Goal: Task Accomplishment & Management: Manage account settings

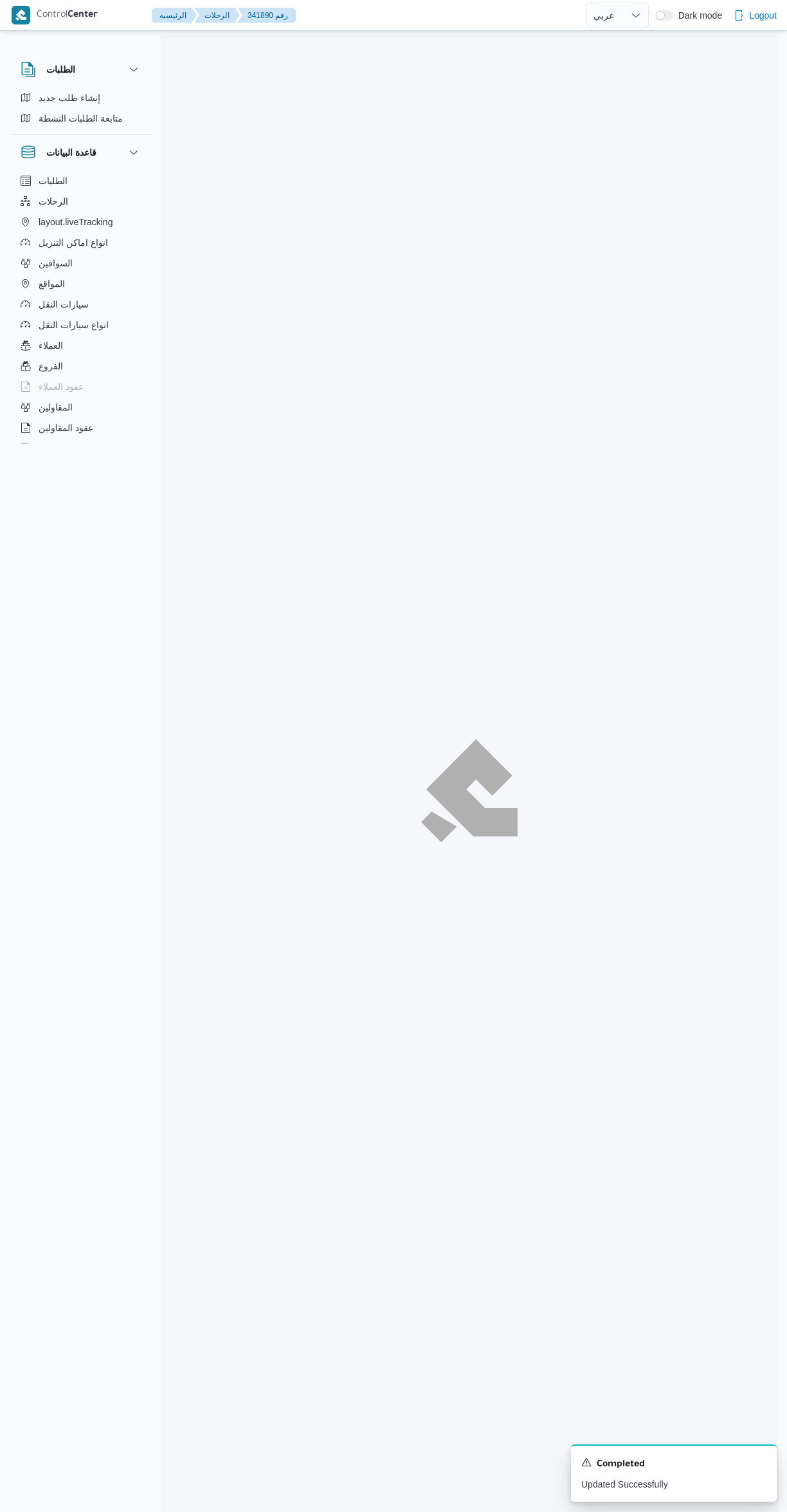
select select "ar"
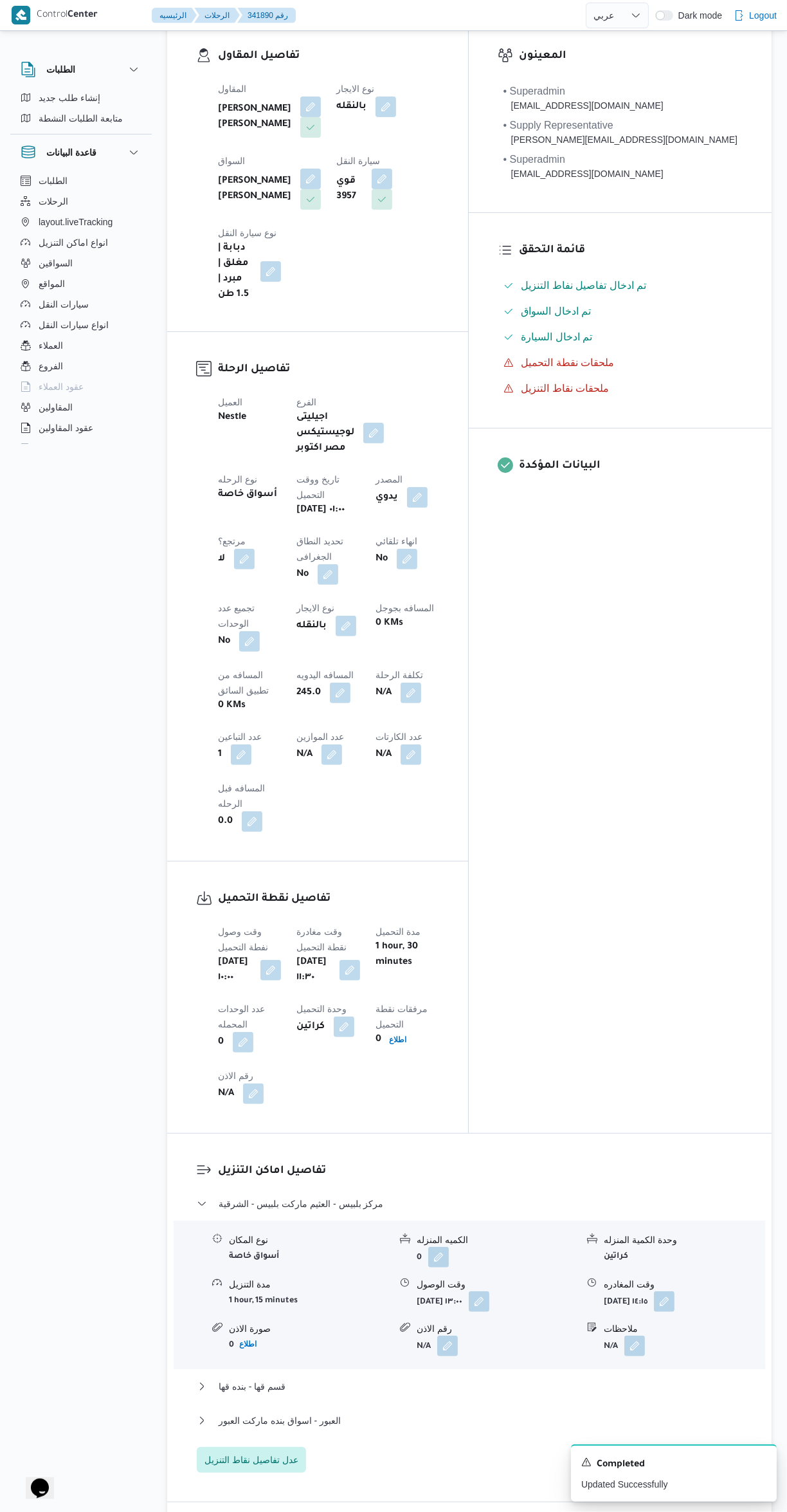
scroll to position [238, 0]
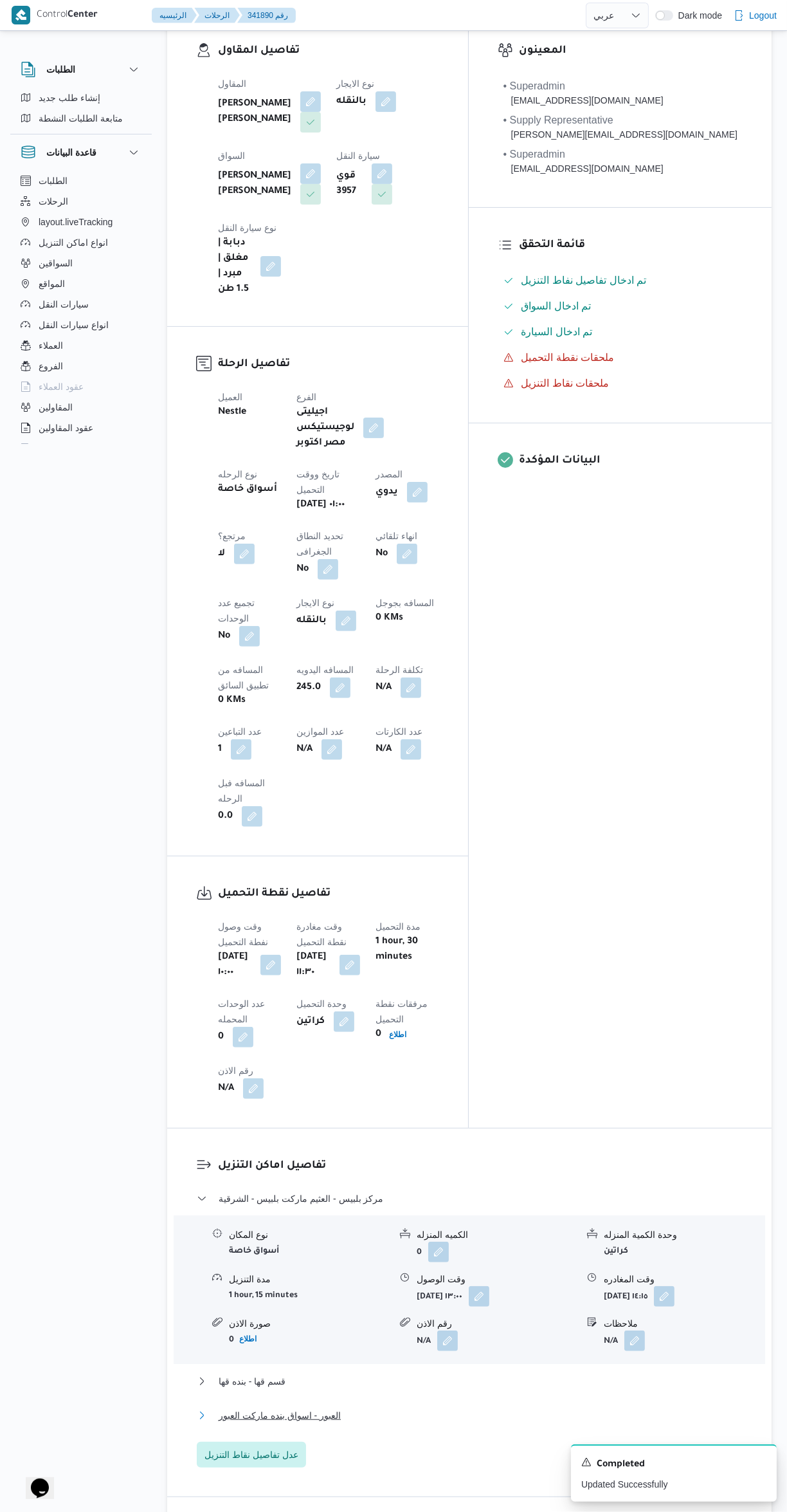
click at [454, 1408] on button "العبور - اسواق بنده ماركت العبور" at bounding box center [470, 1415] width 546 height 15
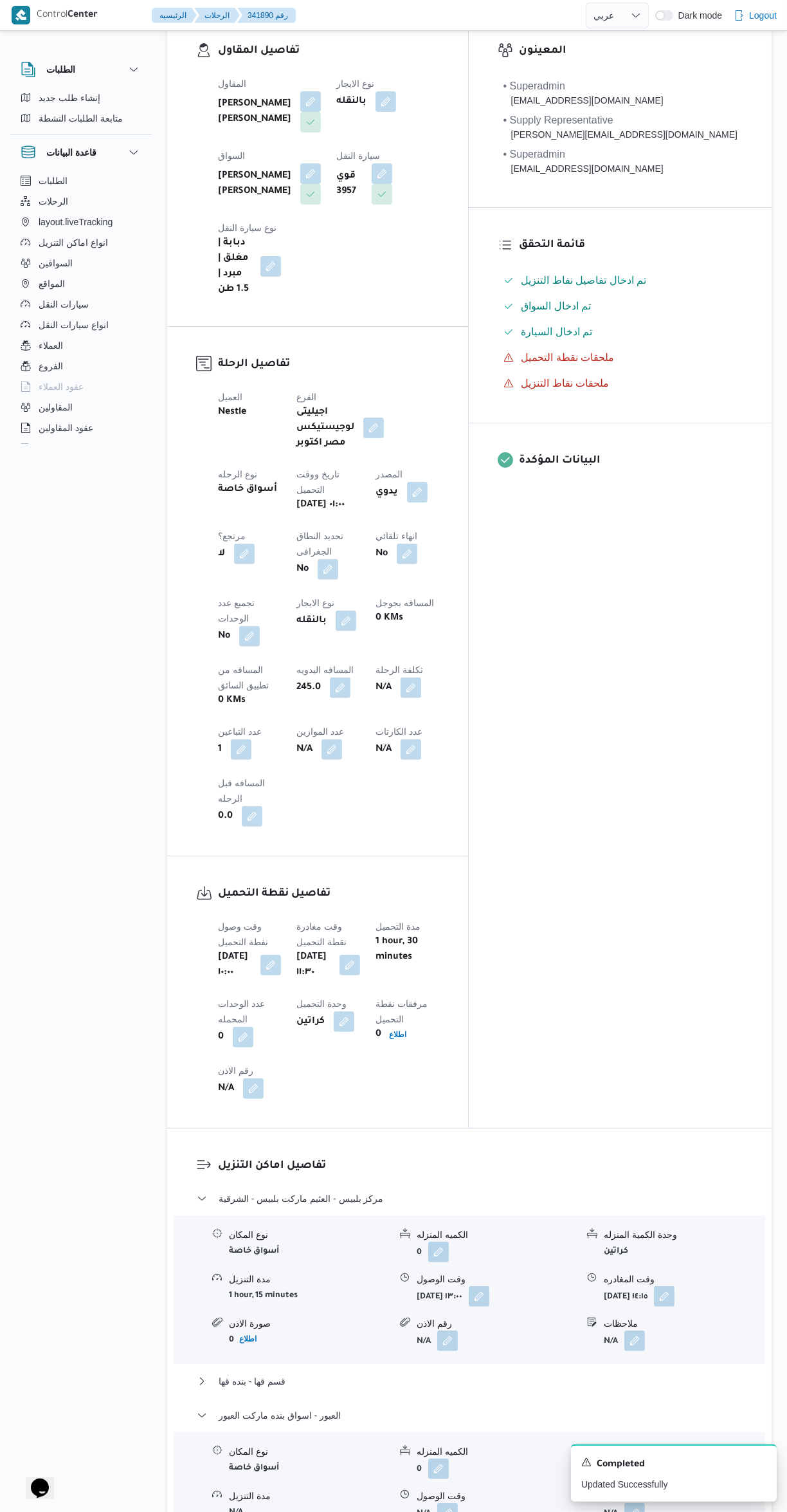
click at [637, 1503] on button "button" at bounding box center [635, 1513] width 21 height 21
click at [594, 1353] on input "وقت المغادره" at bounding box center [601, 1354] width 146 height 25
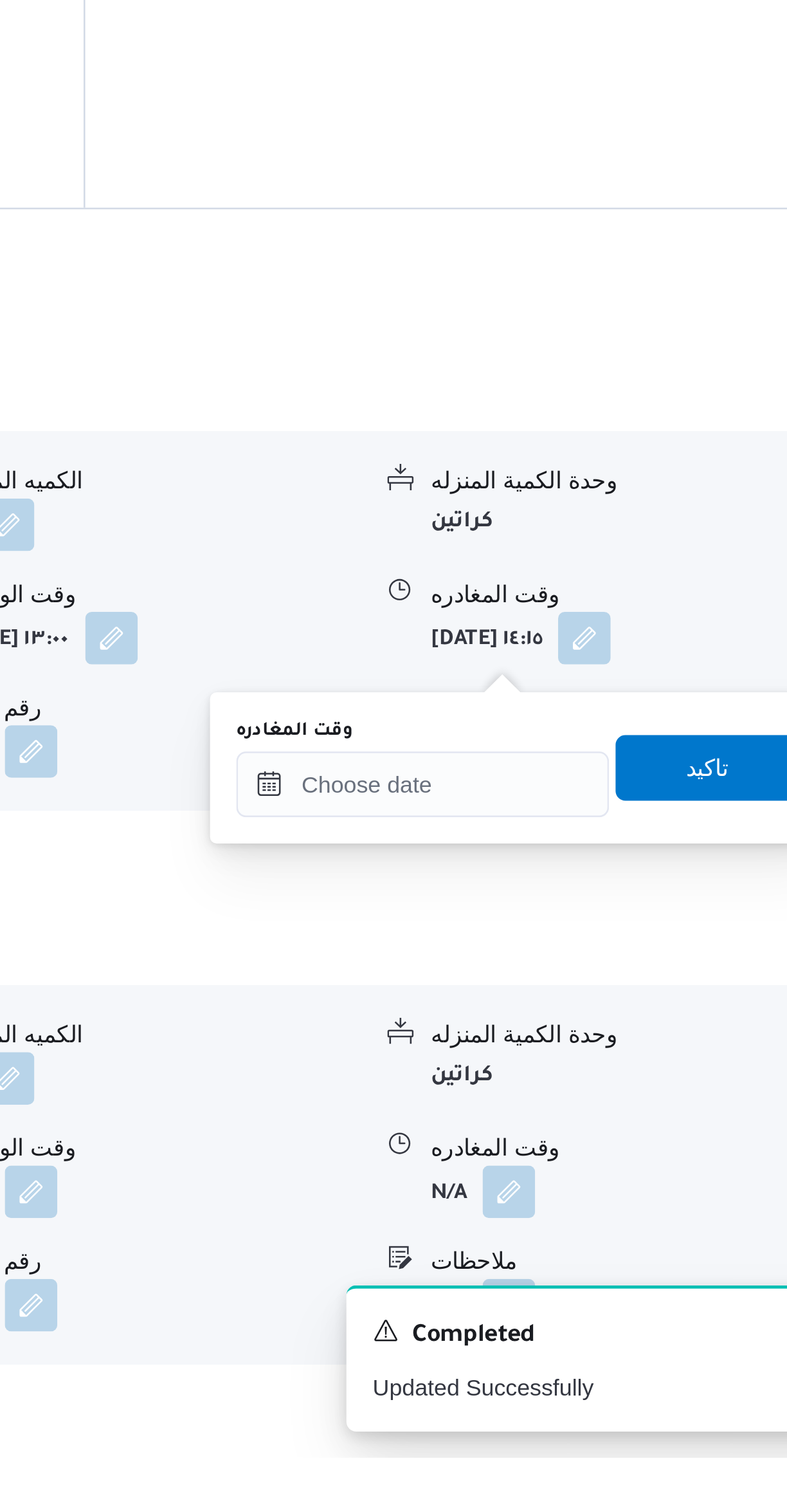
scroll to position [343, 0]
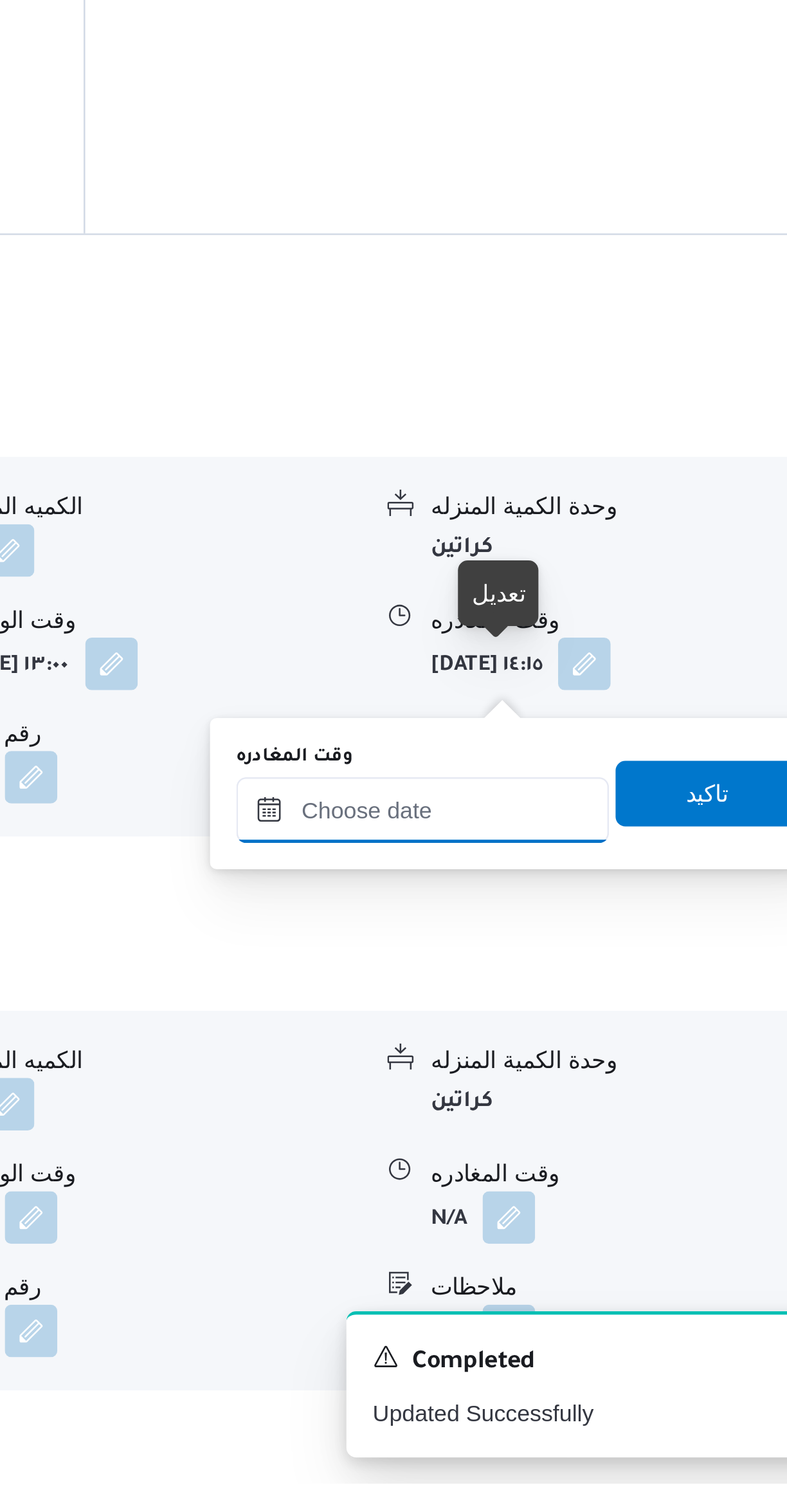
click at [616, 1246] on input "وقت المغادره" at bounding box center [601, 1248] width 146 height 25
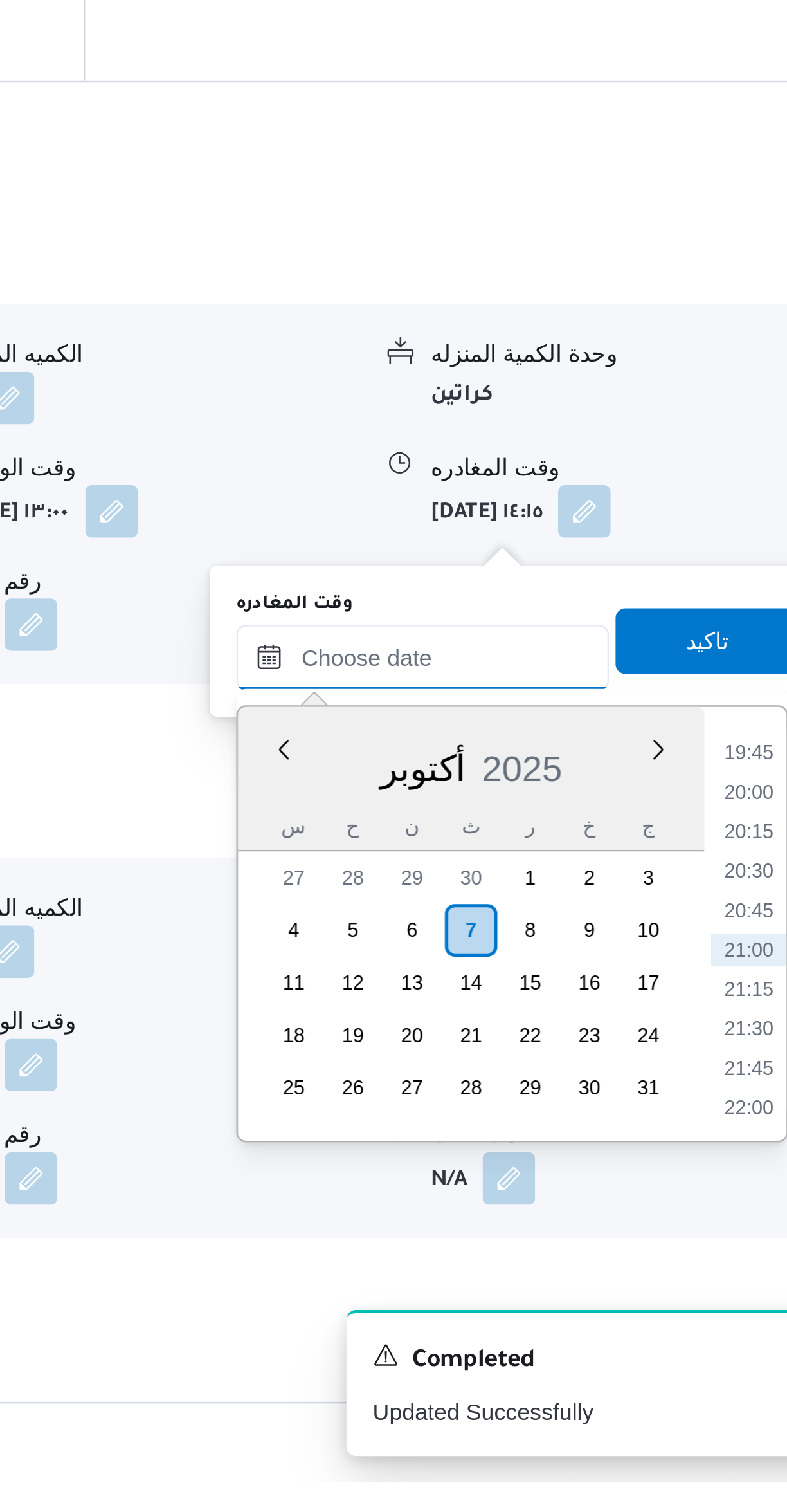
scroll to position [402, 0]
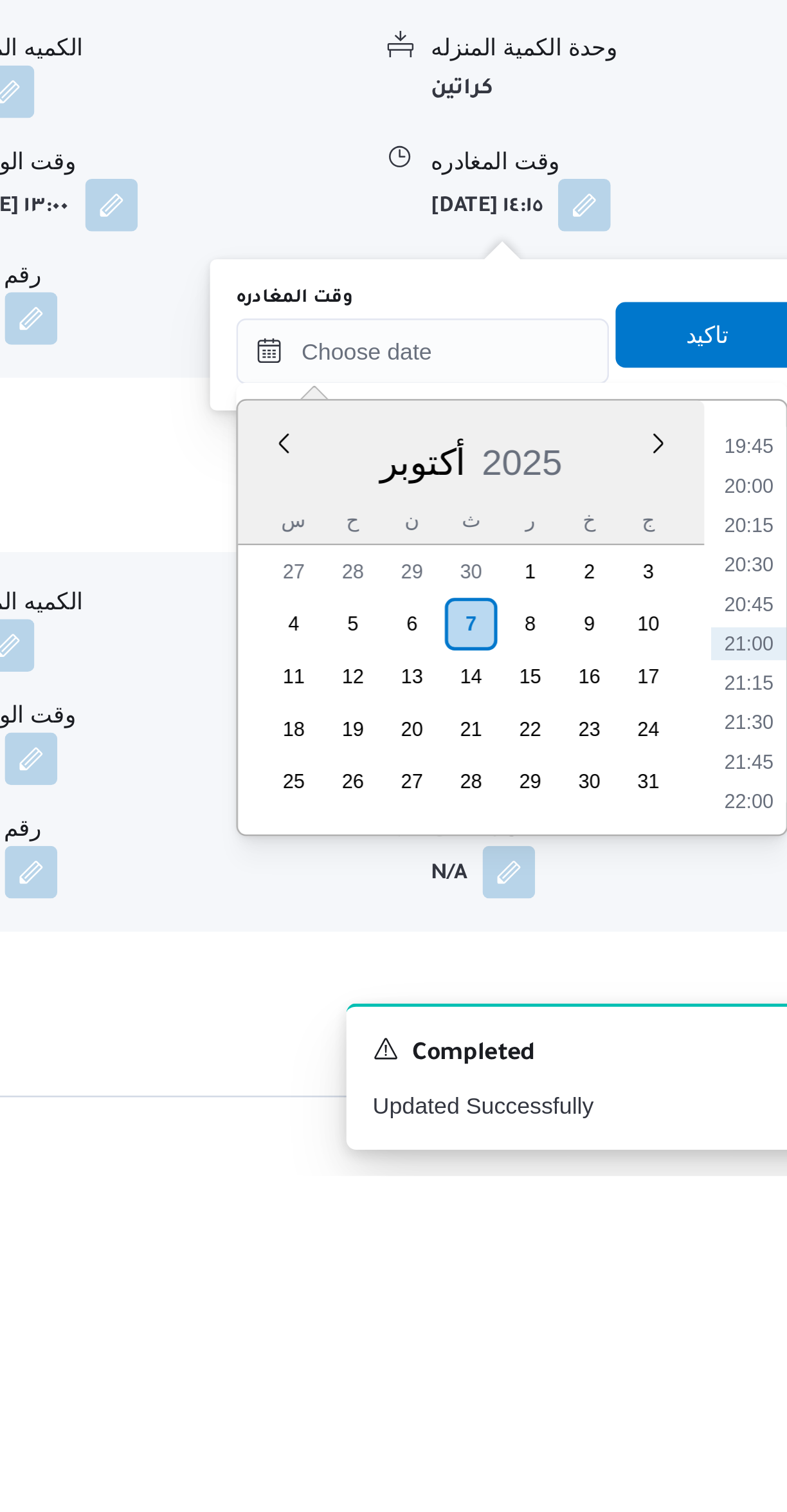
click at [724, 1224] on li "19:45" at bounding box center [729, 1226] width 30 height 13
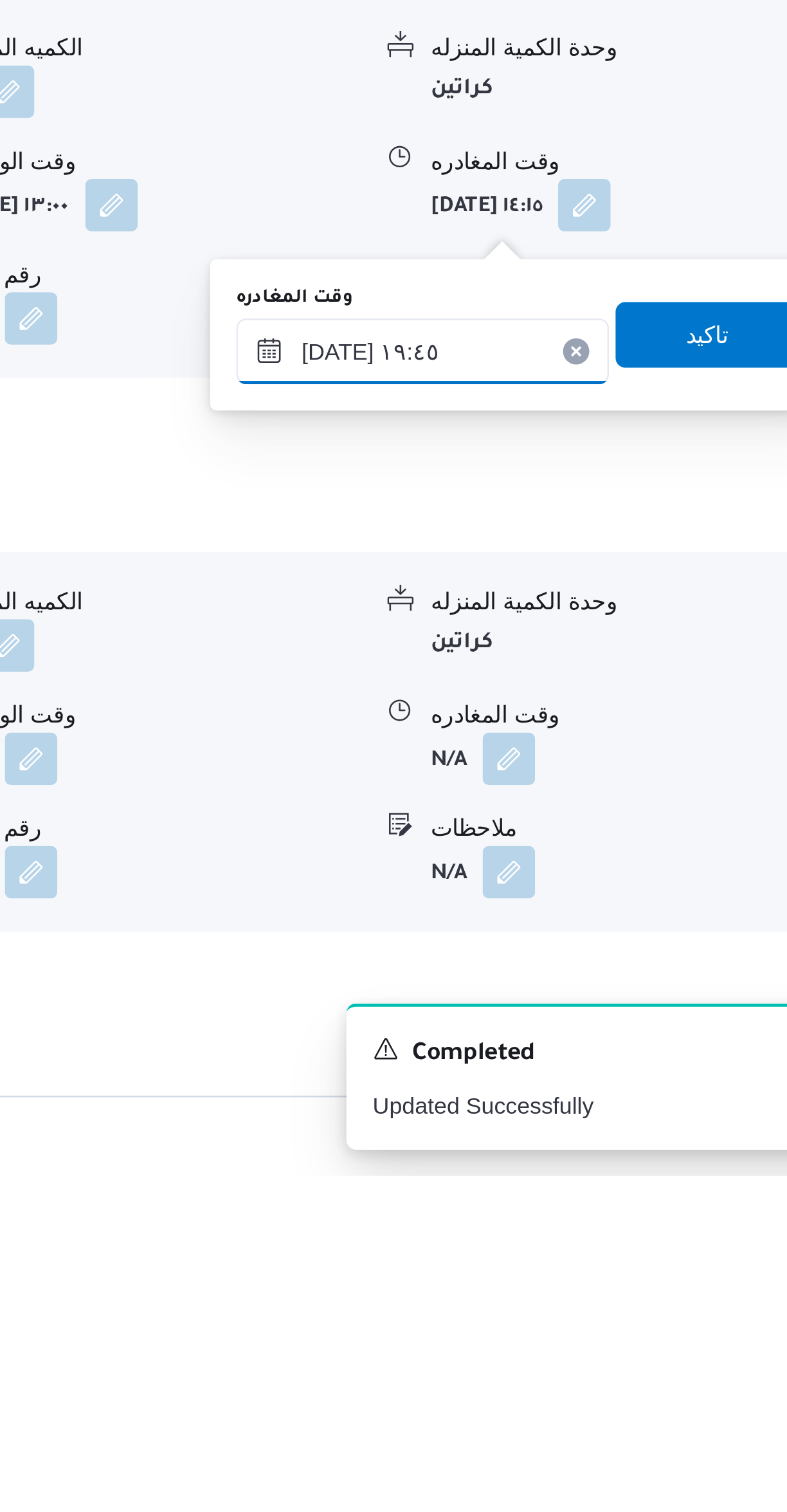
click at [612, 1182] on input "[DATE] ١٩:٤٥" at bounding box center [601, 1189] width 146 height 25
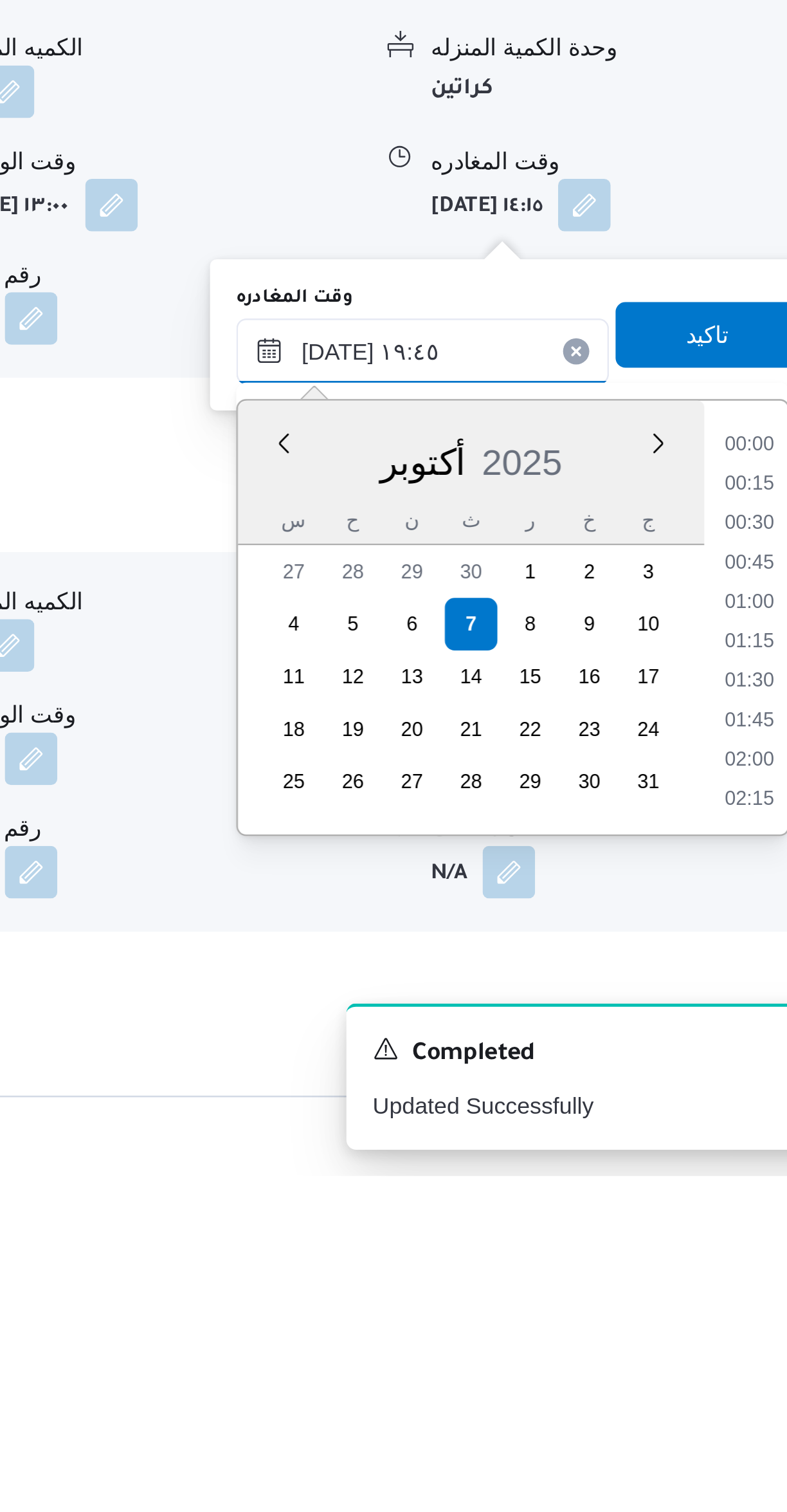
scroll to position [1142, 0]
click at [729, 1224] on li "18:30" at bounding box center [729, 1226] width 30 height 13
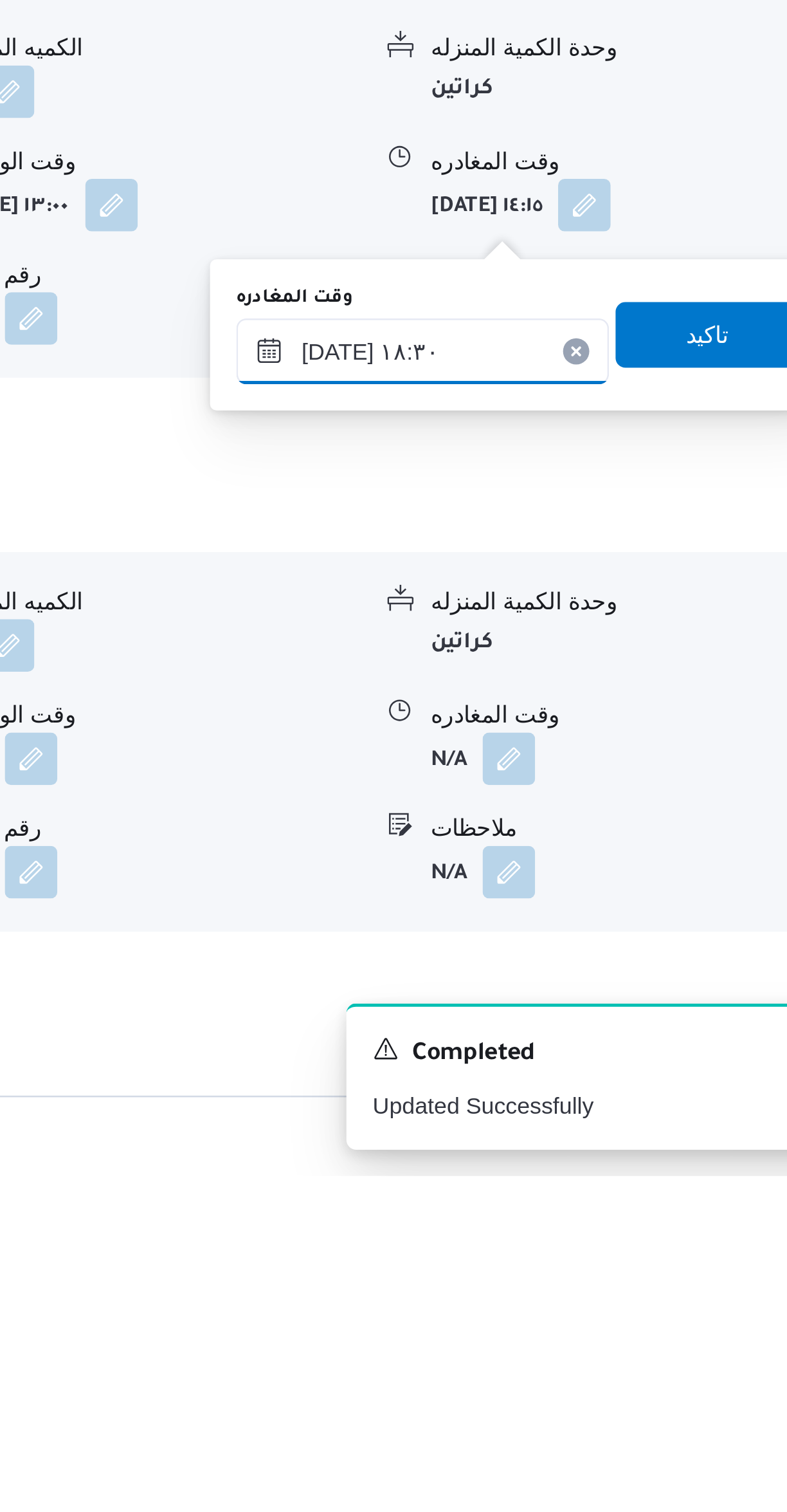
click at [608, 1187] on input "[DATE] ١٨:٣٠" at bounding box center [601, 1189] width 146 height 25
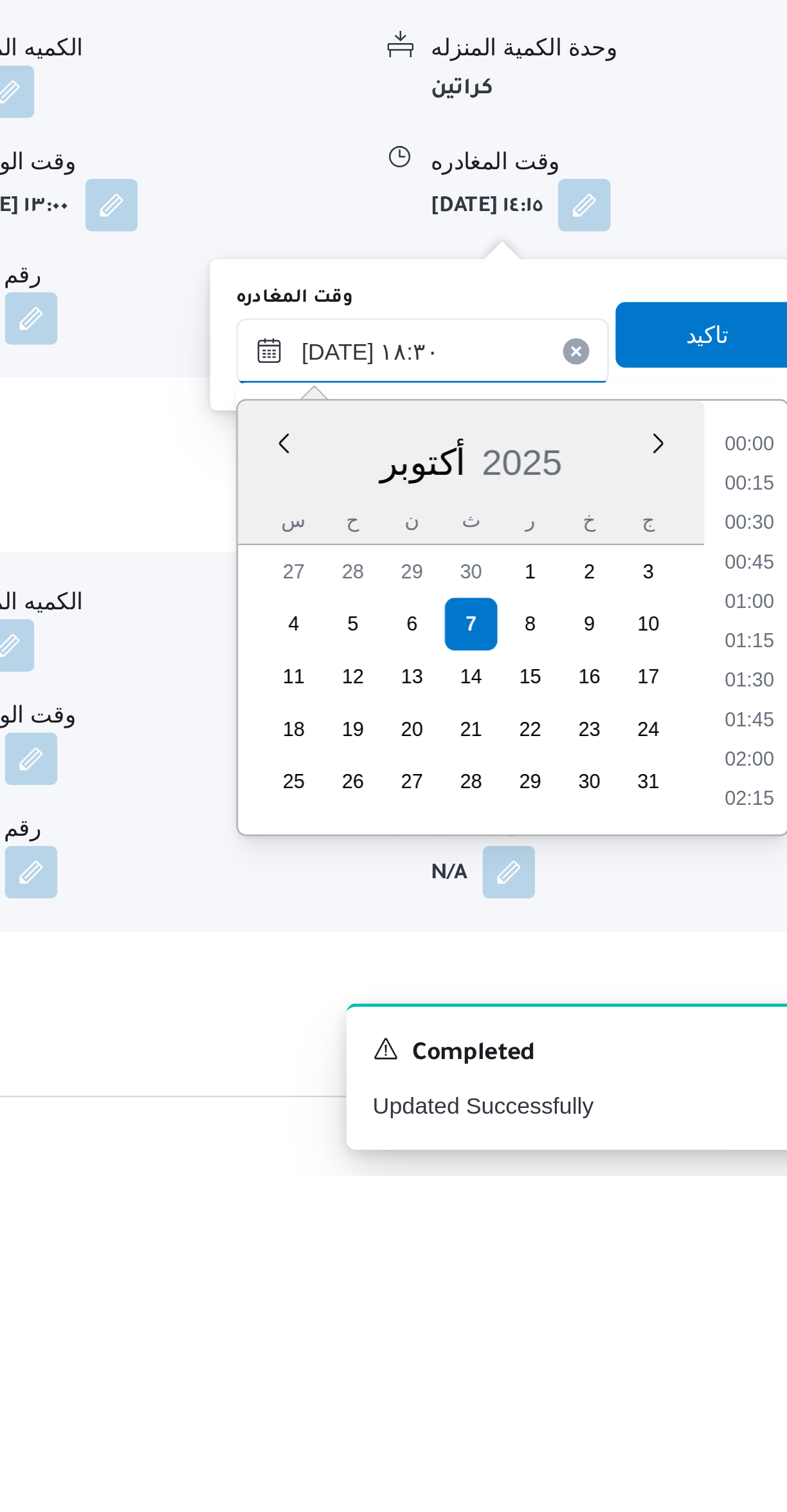
scroll to position [1065, 0]
click at [725, 1226] on li "17:15" at bounding box center [729, 1226] width 30 height 13
type input "[DATE] ١٧:١٥"
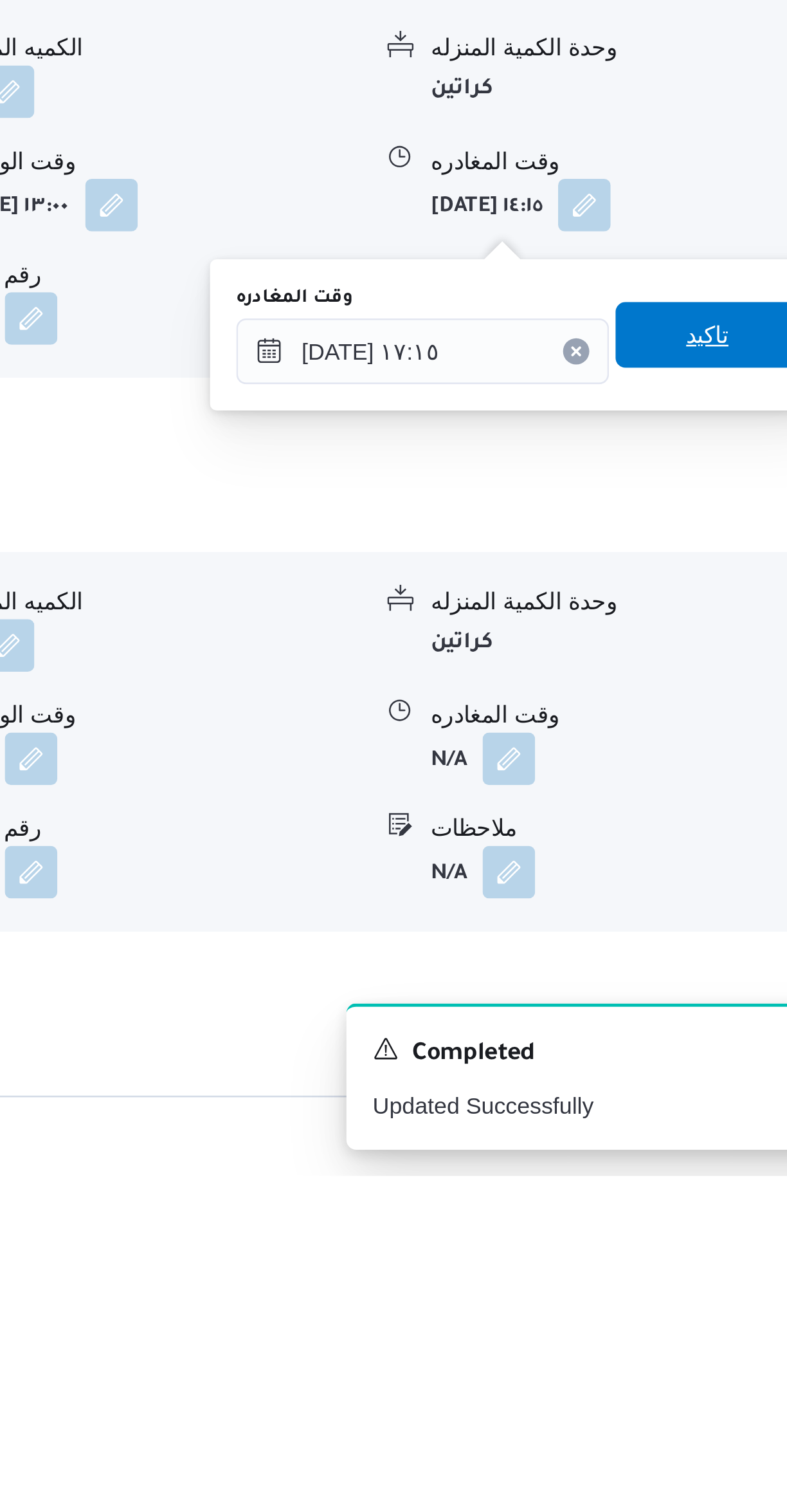
click at [721, 1179] on span "تاكيد" at bounding box center [712, 1183] width 72 height 25
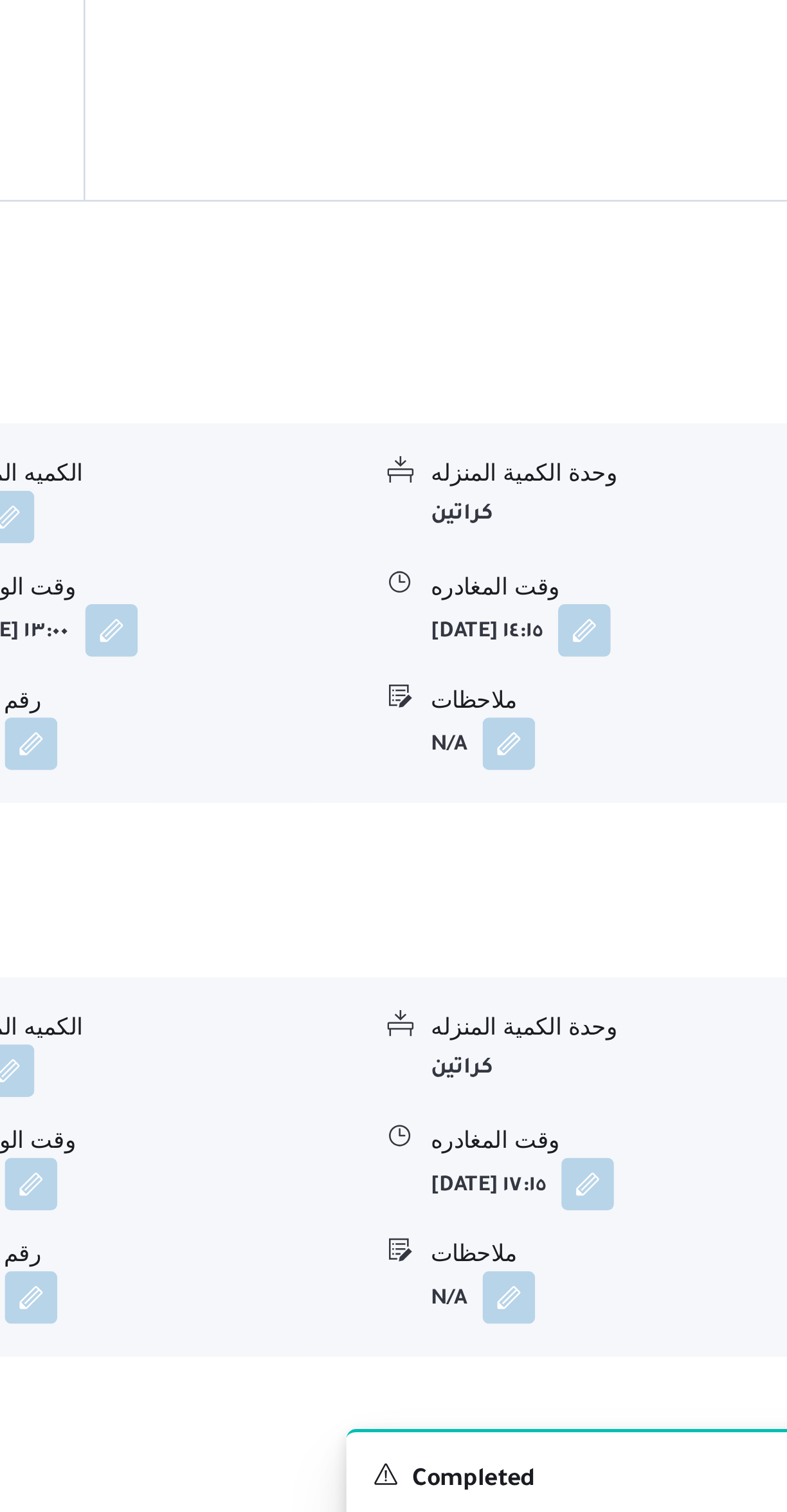
scroll to position [472, 0]
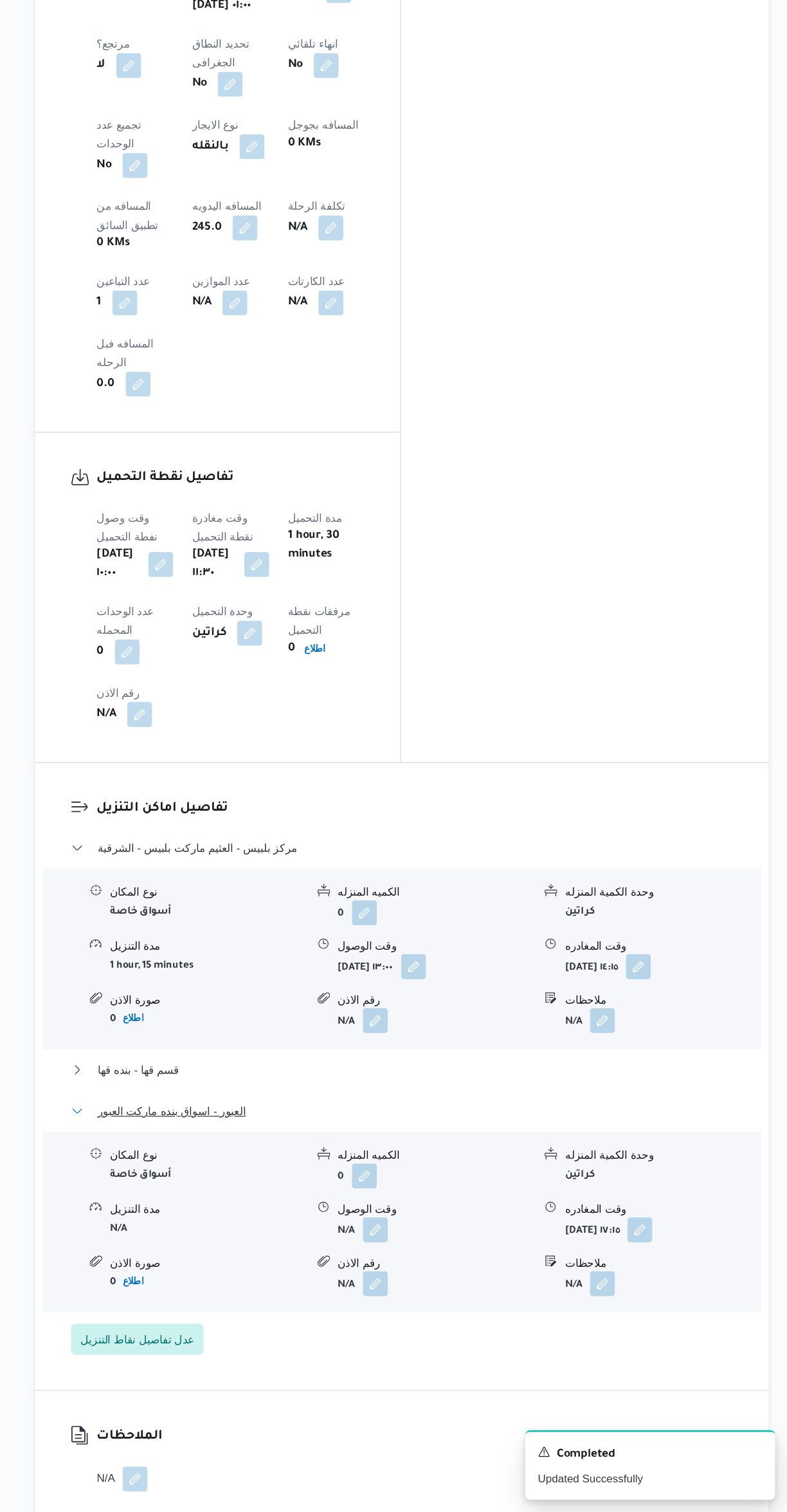
click at [451, 1174] on button "العبور - اسواق بنده ماركت العبور" at bounding box center [470, 1181] width 546 height 15
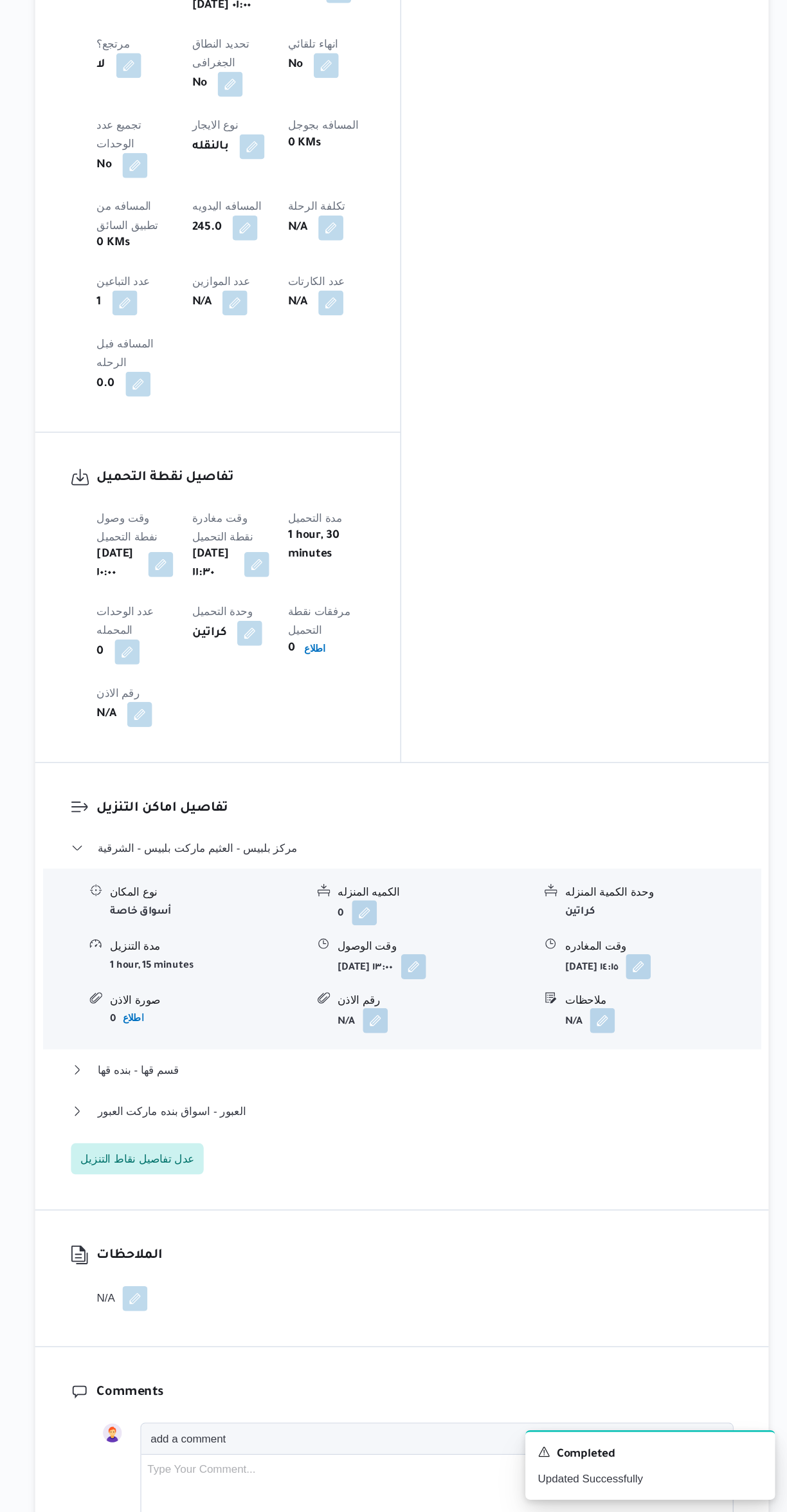
click at [491, 923] on h3 "تفاصيل اماكن التنزيل" at bounding box center [481, 932] width 525 height 17
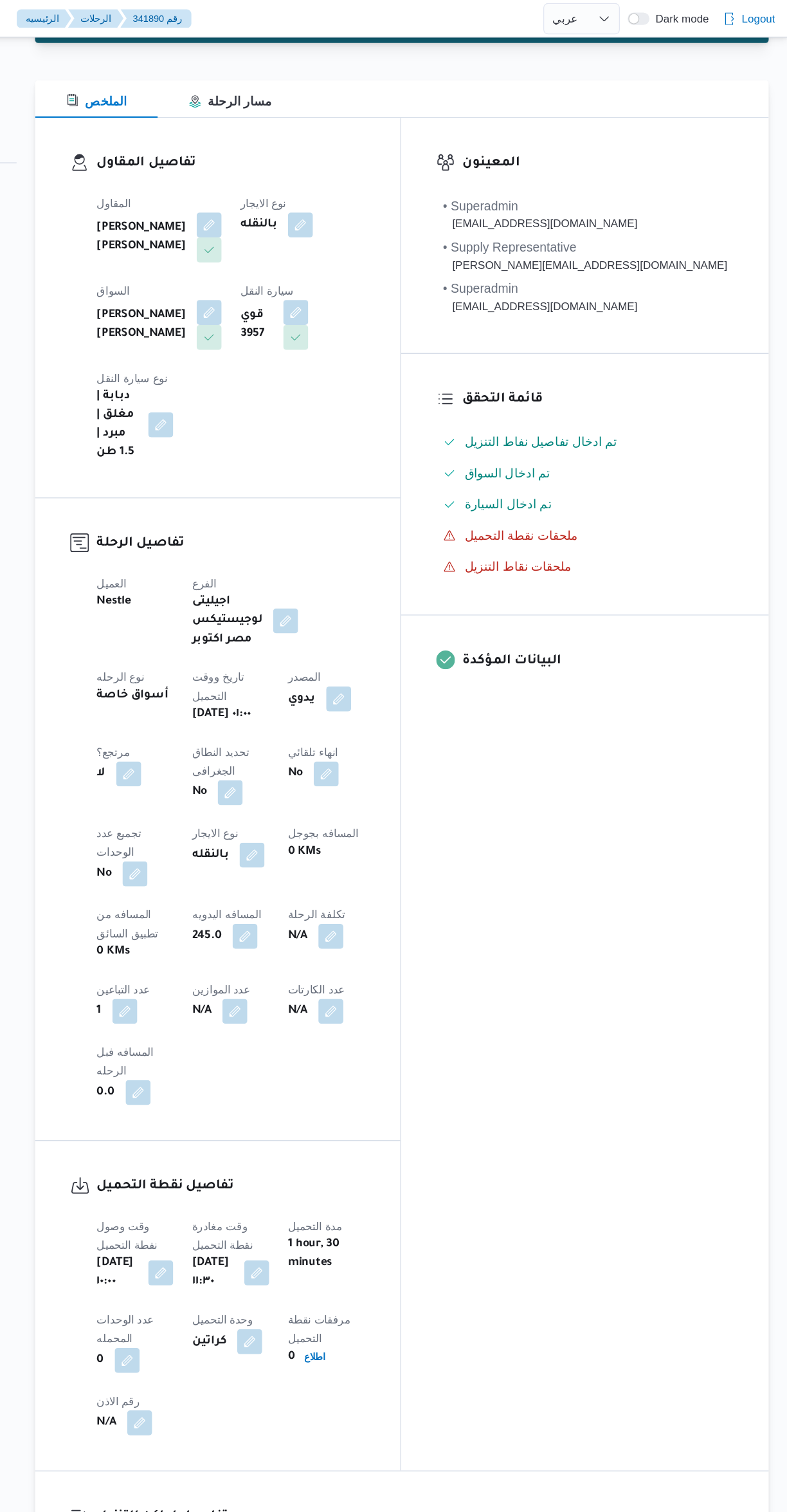
scroll to position [0, 0]
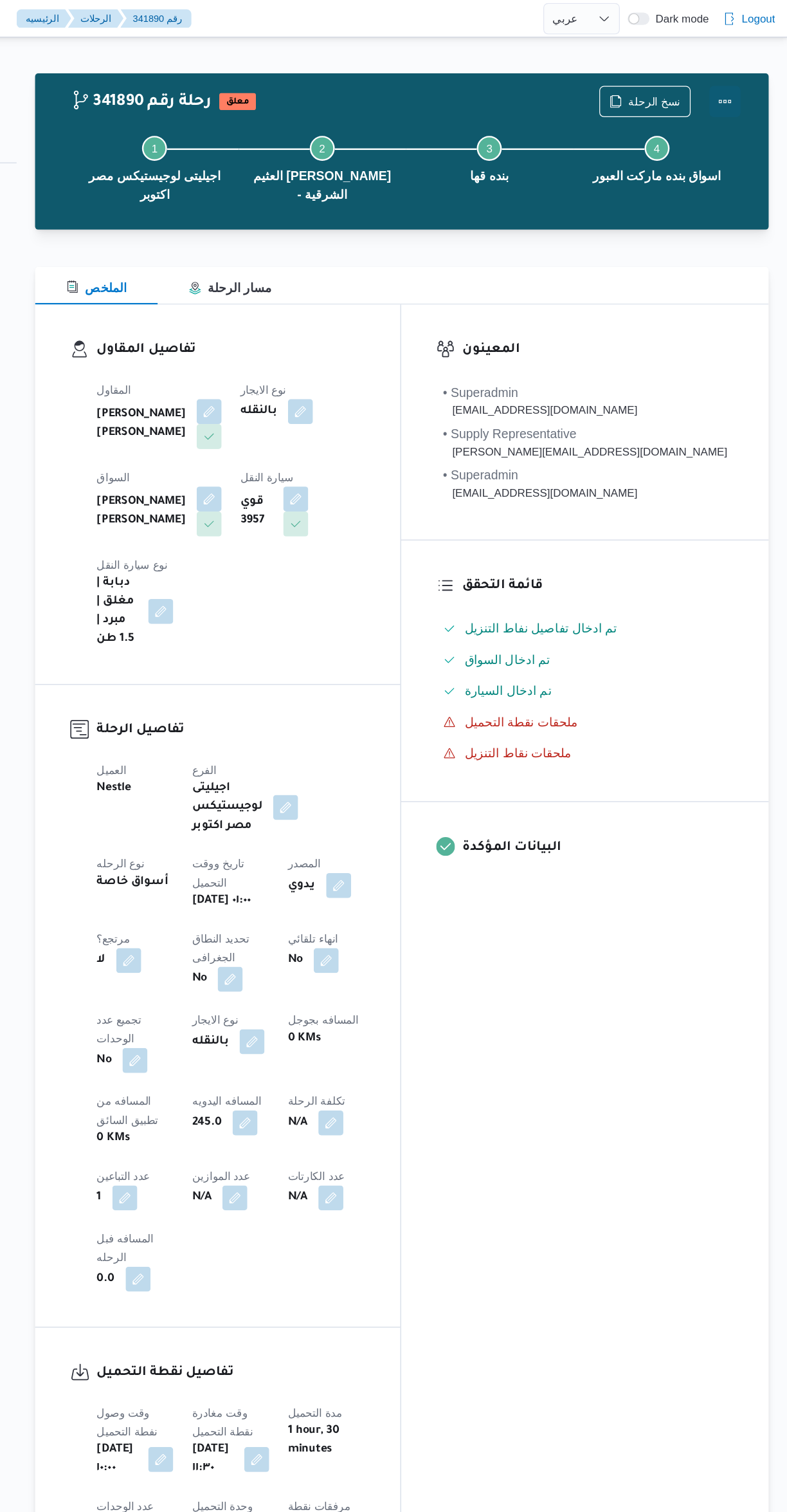
click at [747, 83] on button "Actions" at bounding box center [735, 83] width 25 height 25
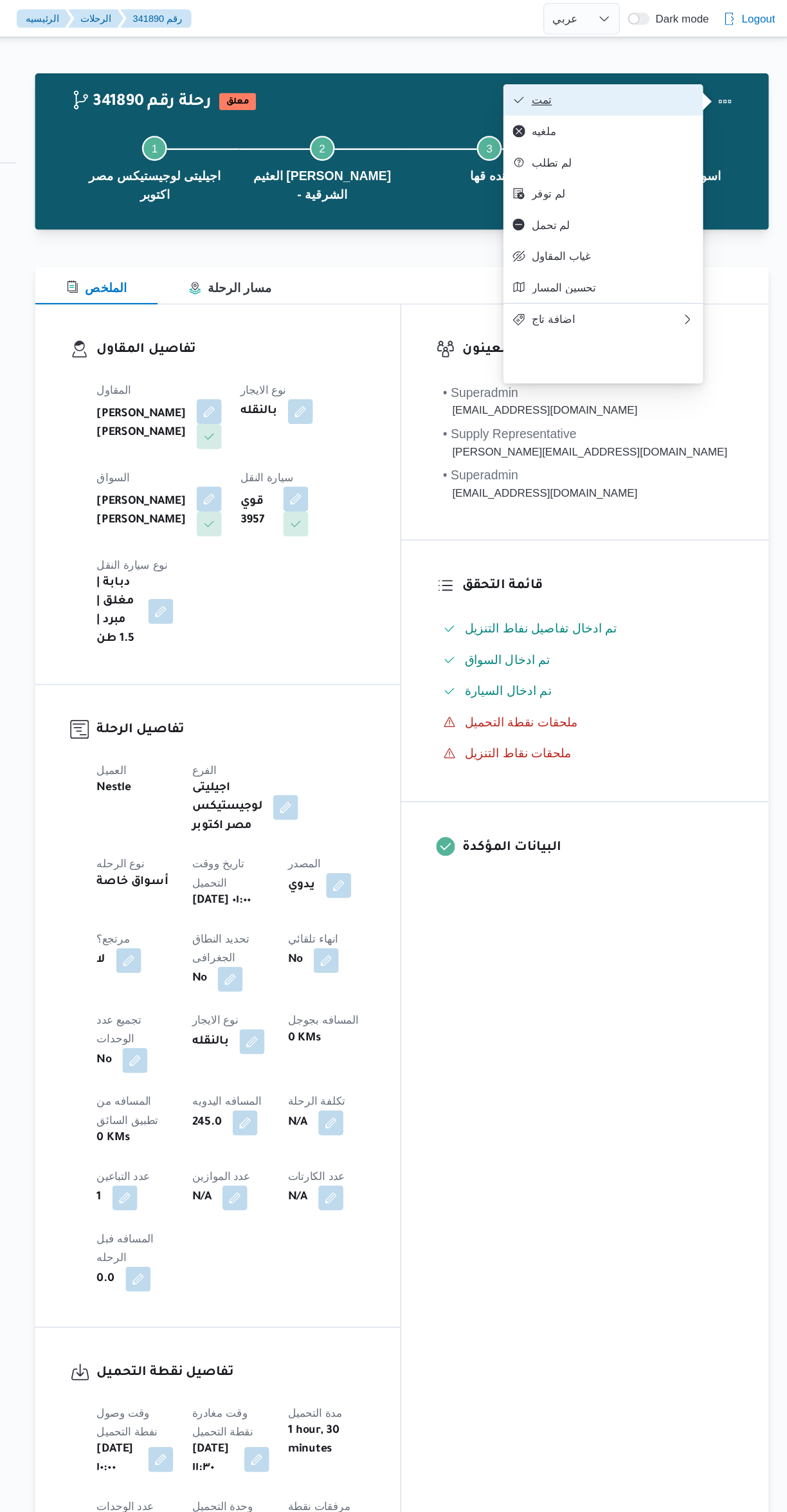
click at [629, 84] on span "تمت" at bounding box center [644, 82] width 134 height 10
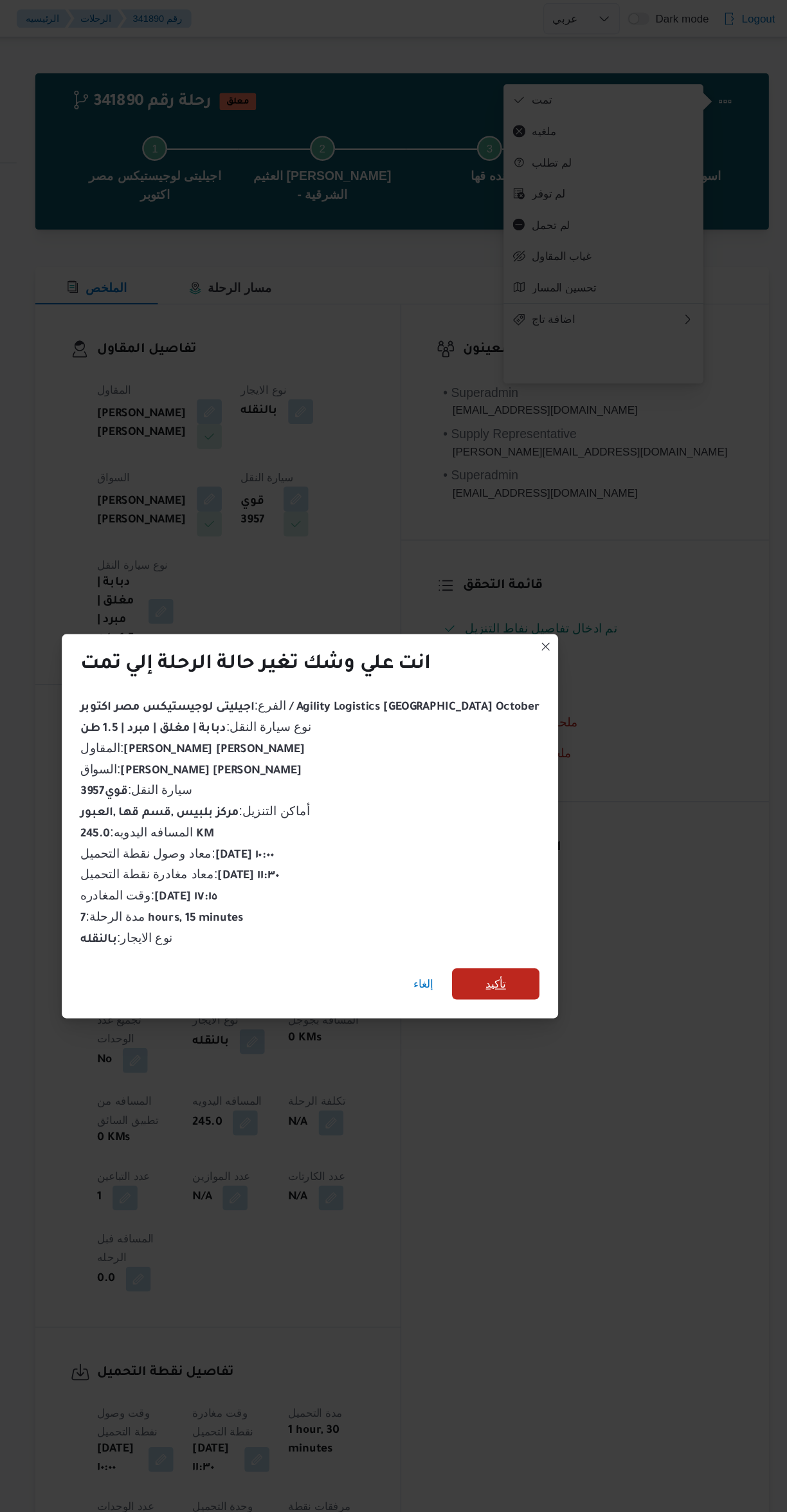
click at [536, 812] on span "تأكيد" at bounding box center [546, 811] width 72 height 25
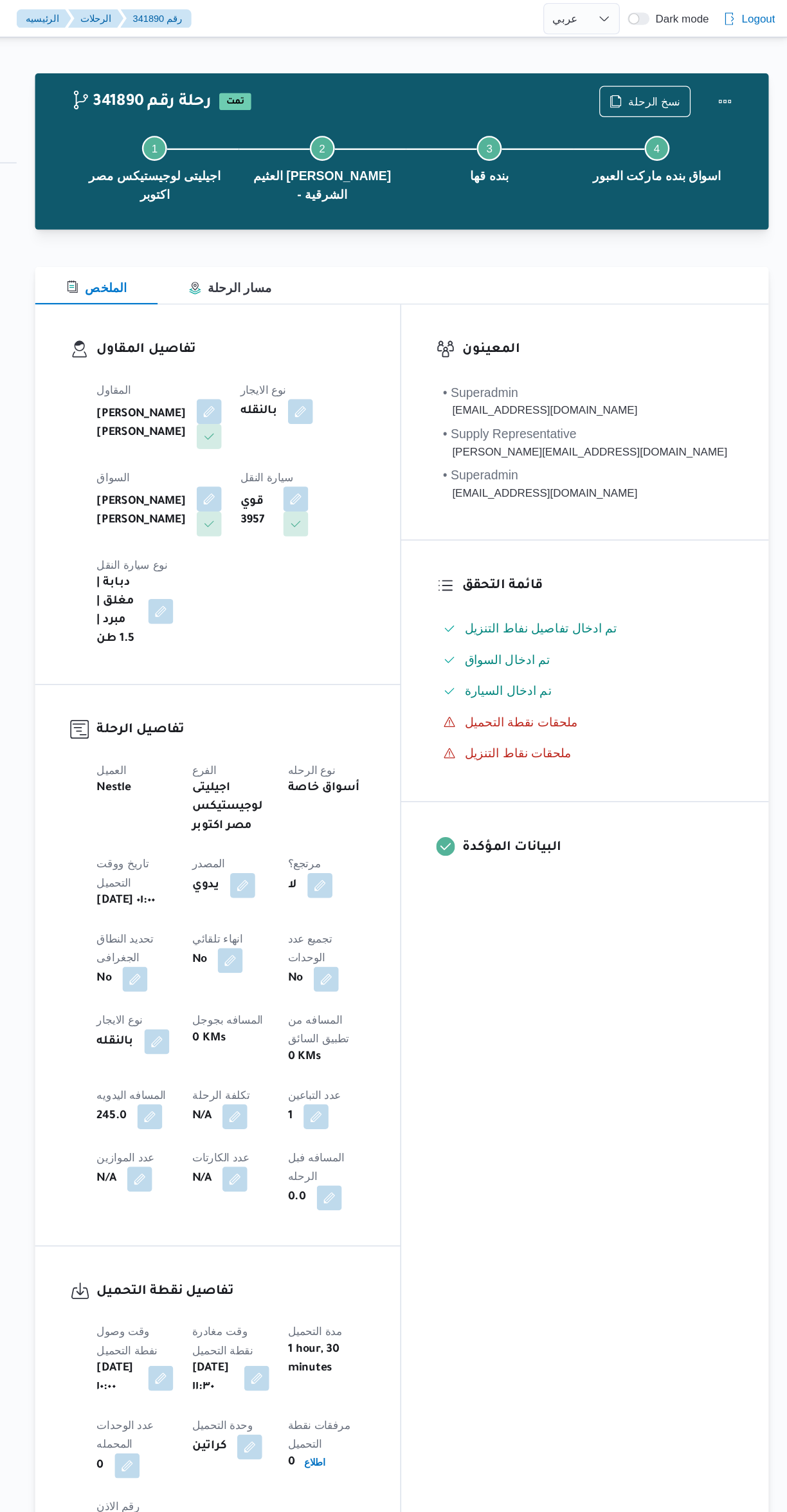
click at [667, 889] on div "المعينون • Superadmin [EMAIL_ADDRESS][DOMAIN_NAME] • Supply Representative [PER…" at bounding box center [620, 775] width 303 height 1048
click at [696, 967] on div "المعينون • Superadmin [EMAIL_ADDRESS][DOMAIN_NAME] • Supply Representative [PER…" at bounding box center [620, 775] width 303 height 1048
select select "ar"
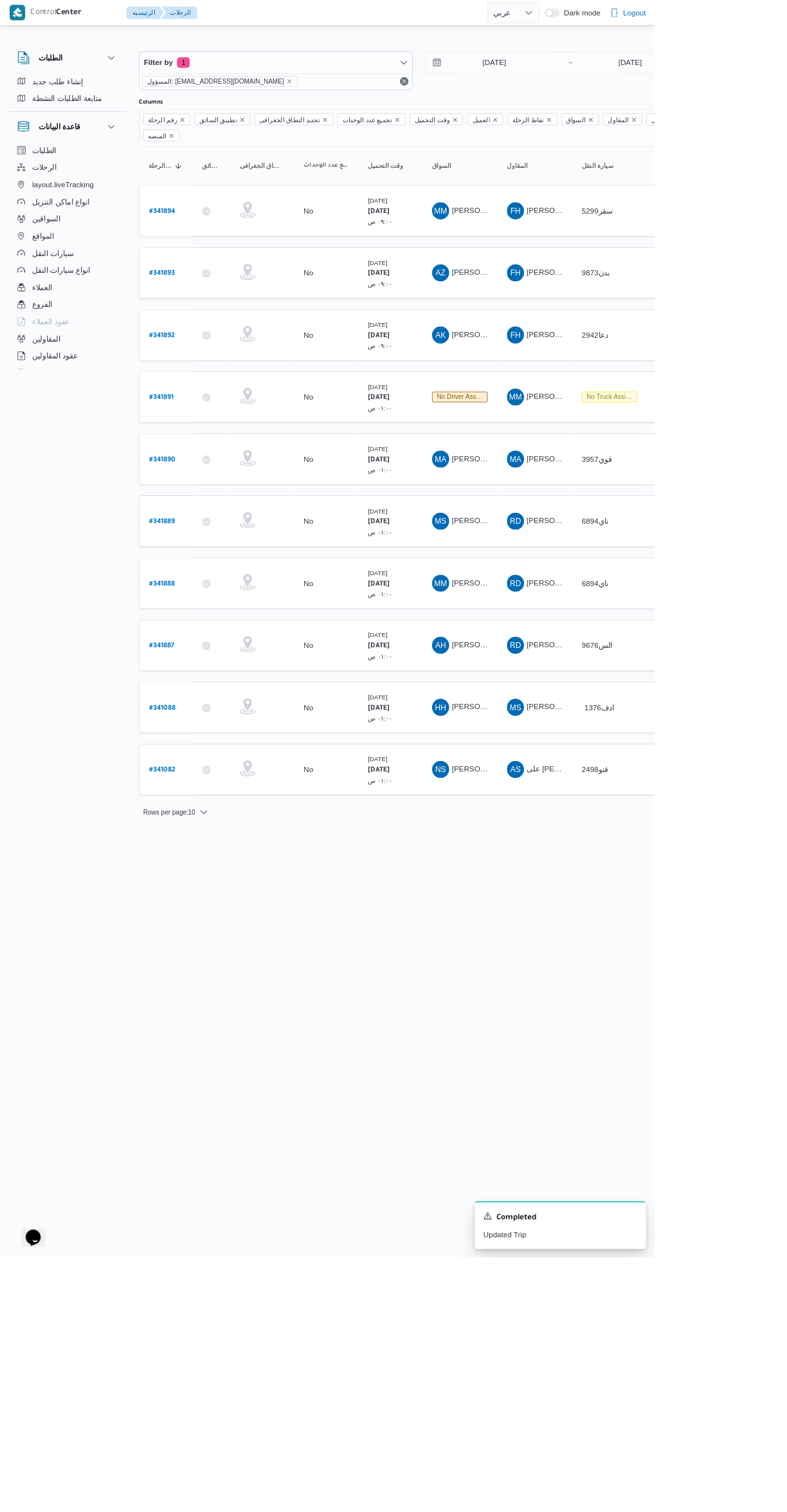
click at [613, 1354] on html "Control Center الرئيسيه الرحلات English عربي Dark mode Logout الطلبات إنشاء طلب…" at bounding box center [394, 756] width 787 height 1512
click at [195, 698] on b "# 341888" at bounding box center [195, 703] width 31 height 9
select select "ar"
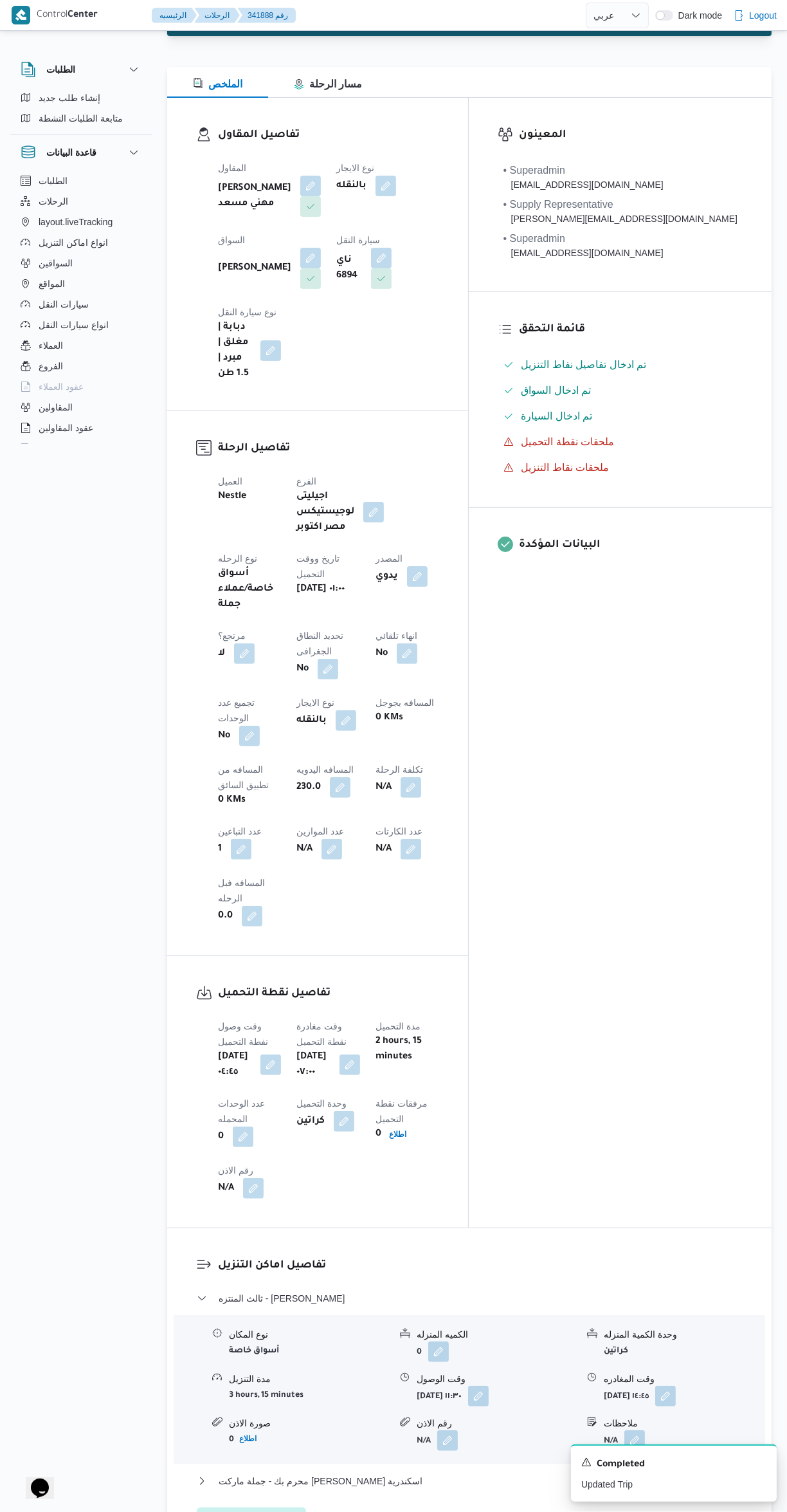
scroll to position [315, 0]
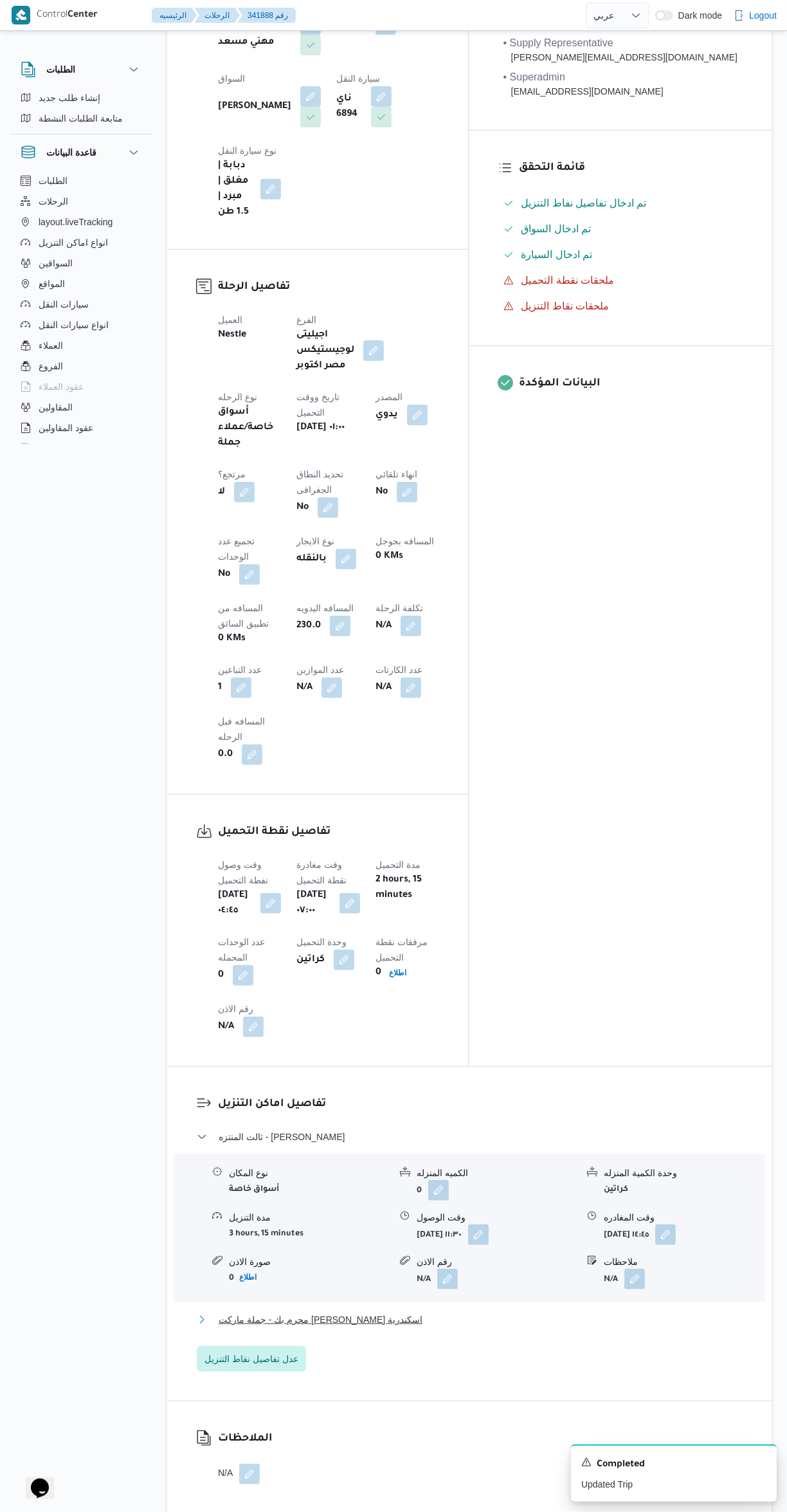
click at [508, 1312] on button "محرم بك - جملة ماركت [PERSON_NAME] اسكندرية" at bounding box center [470, 1320] width 546 height 15
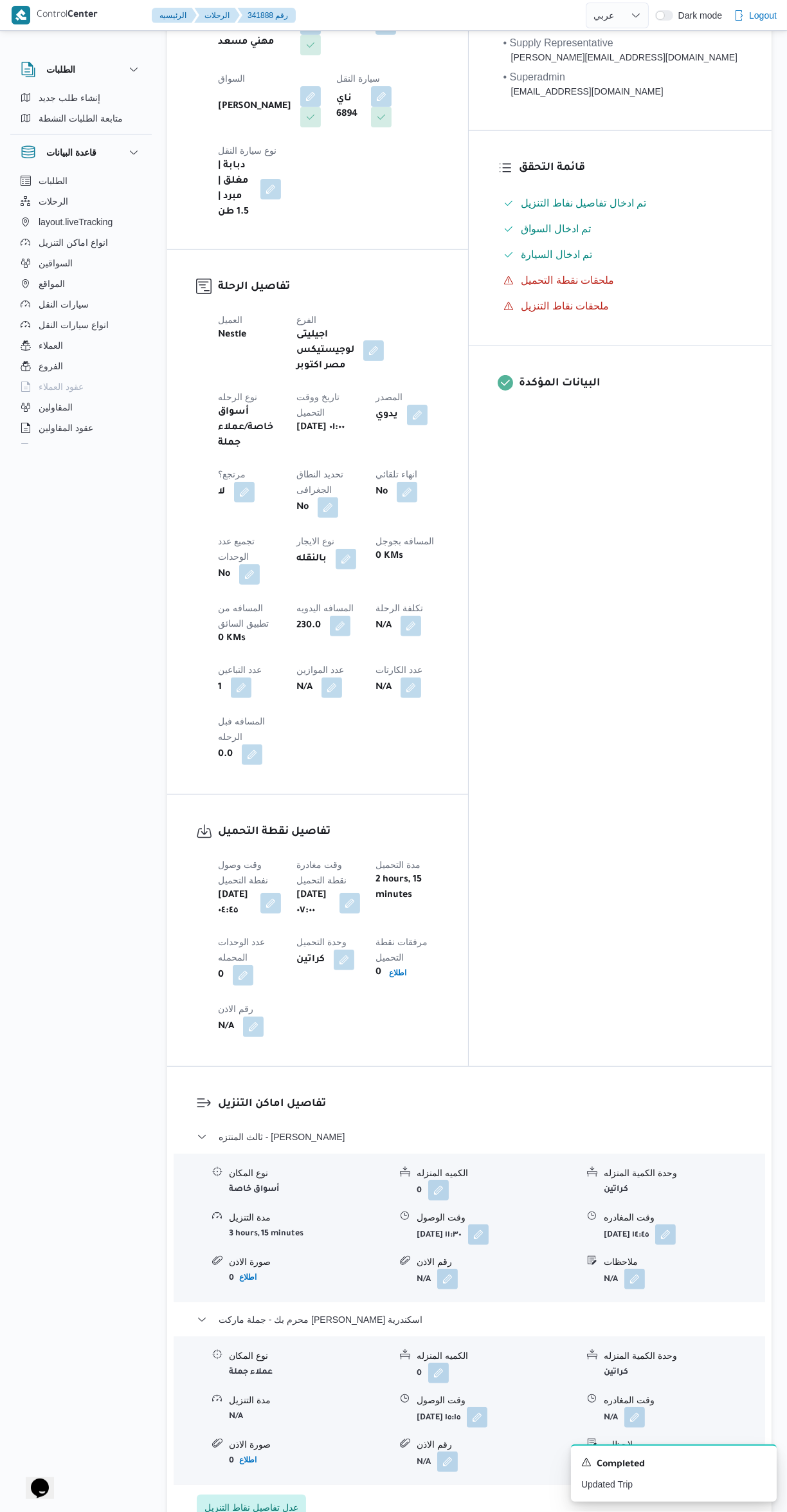
click at [642, 1408] on button "button" at bounding box center [635, 1418] width 21 height 21
click at [588, 1201] on input "وقت المغادره" at bounding box center [601, 1201] width 146 height 25
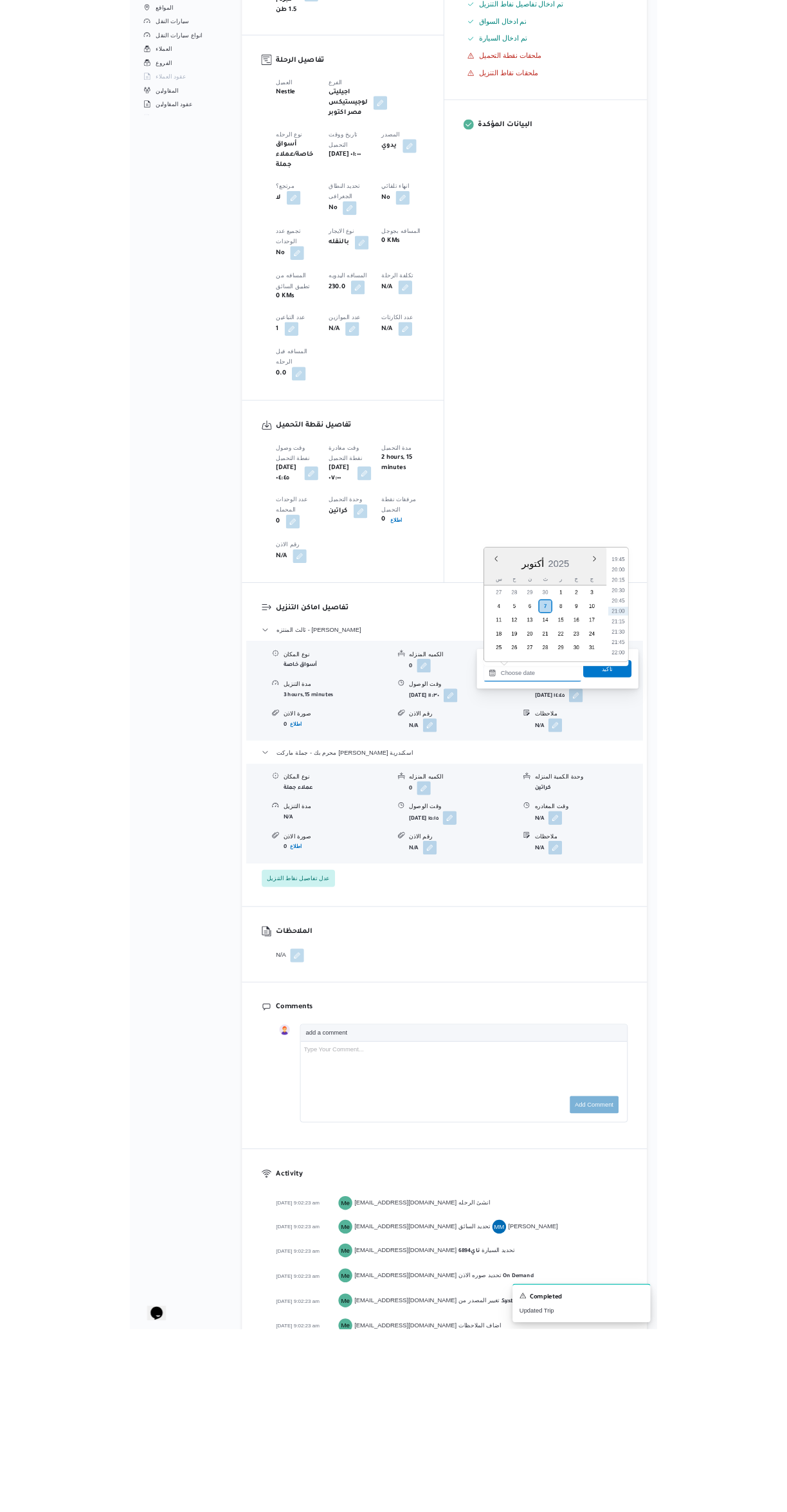
scroll to position [103, 0]
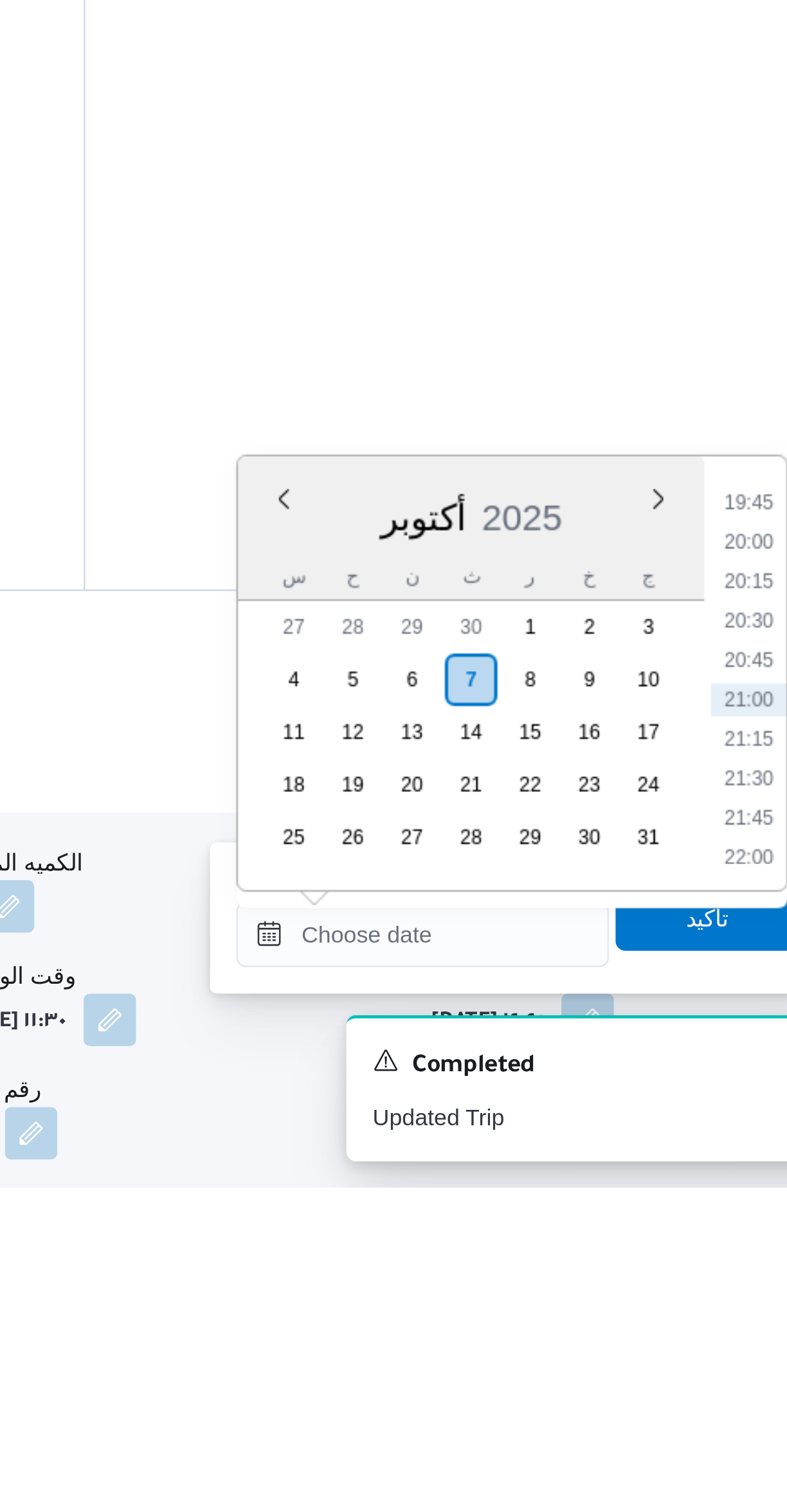
click at [723, 1242] on li "19:45" at bounding box center [729, 1244] width 30 height 13
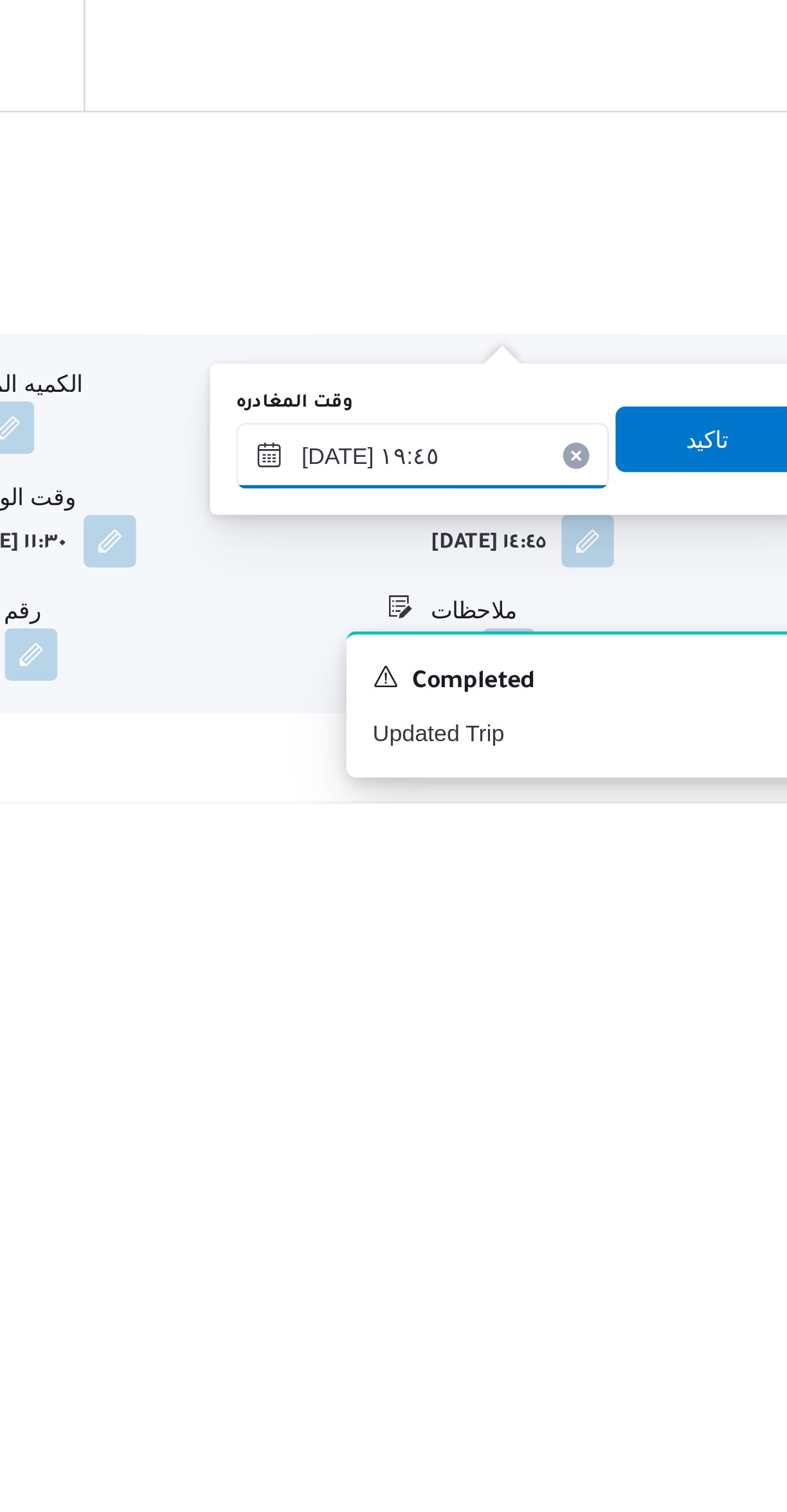
click at [602, 1379] on input "[DATE] ١٩:٤٥" at bounding box center [601, 1376] width 146 height 25
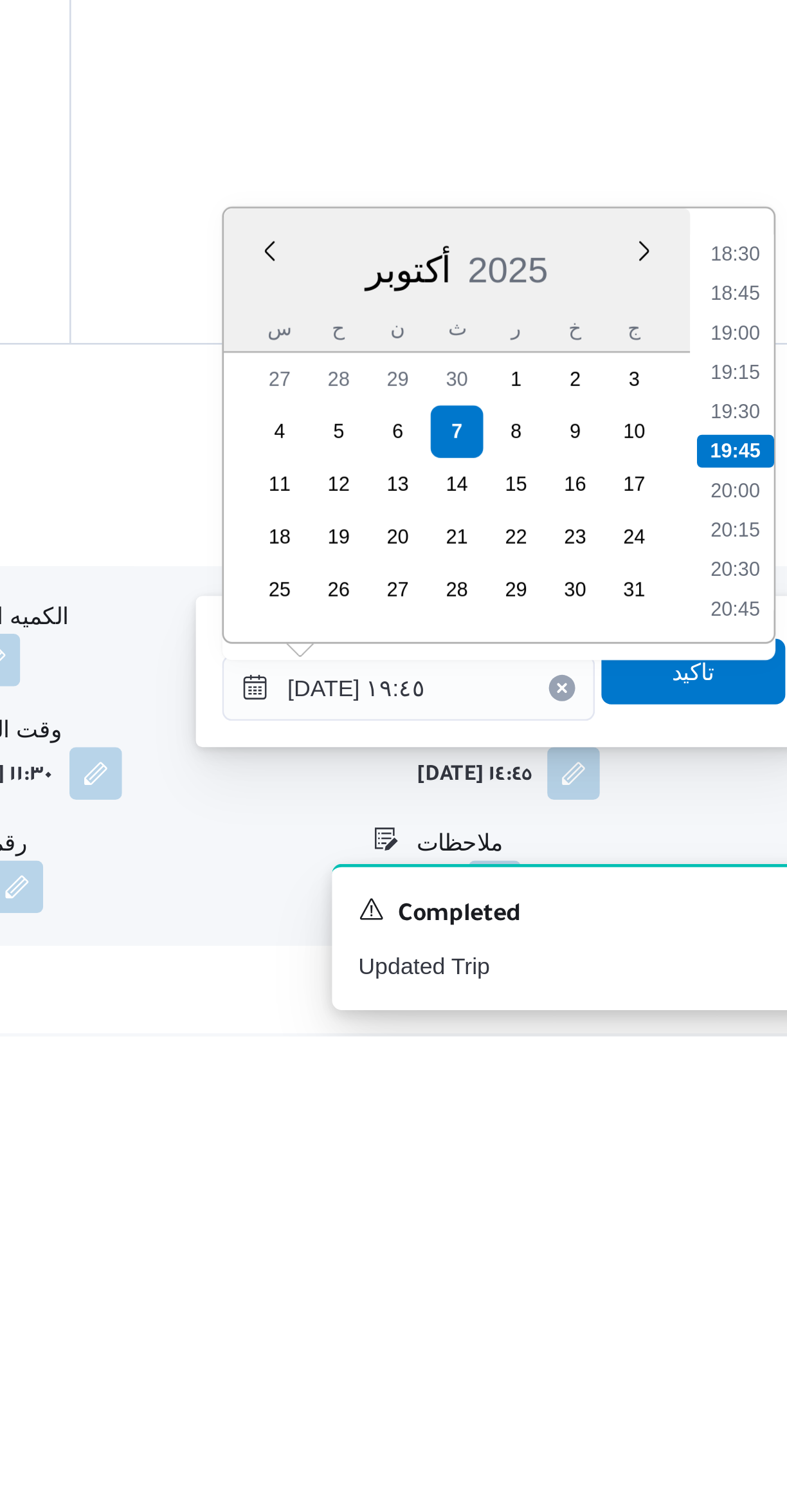
click at [730, 1207] on li "18:30" at bounding box center [729, 1206] width 30 height 13
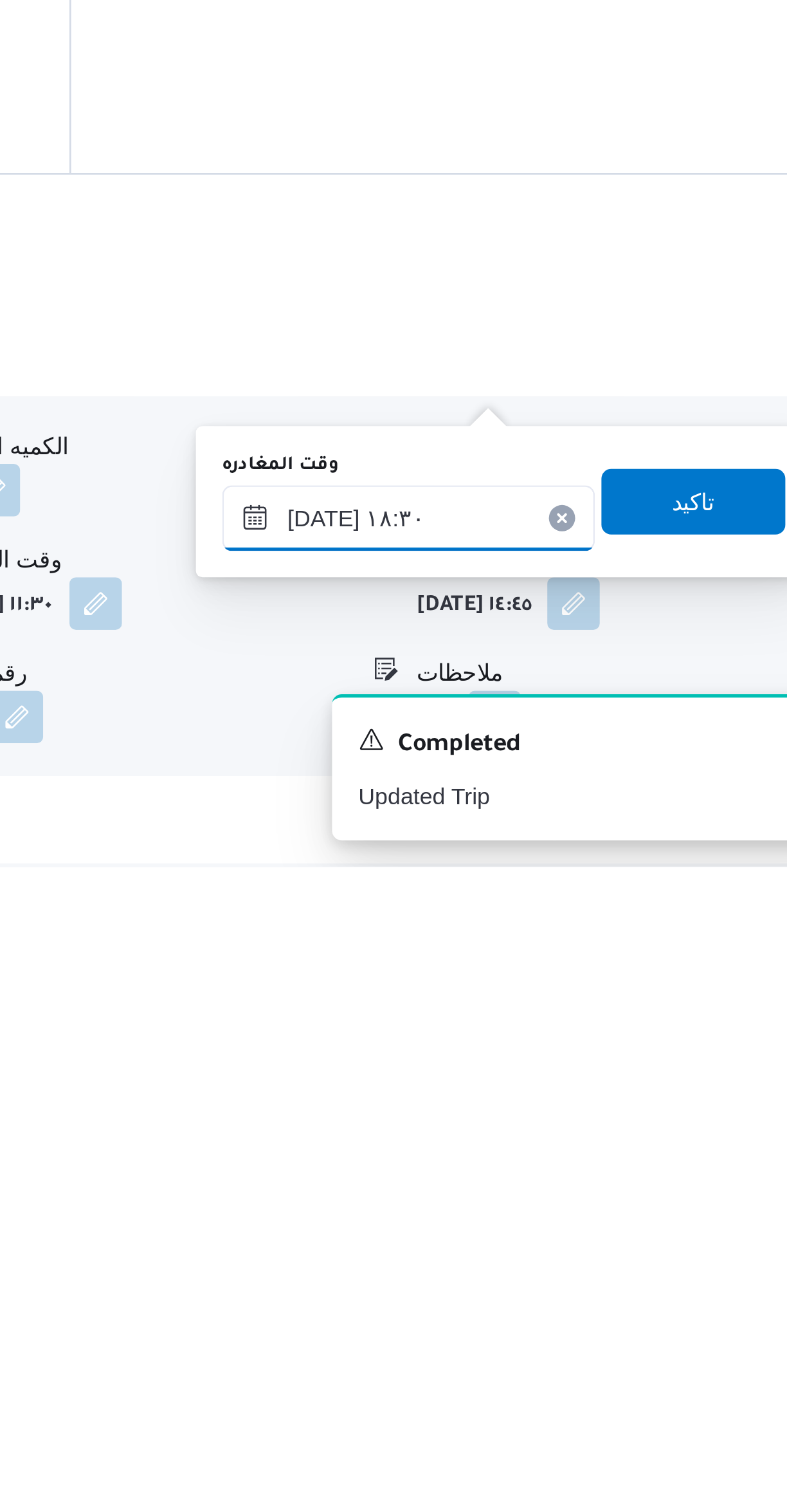
click at [610, 1371] on input "[DATE] ١٨:٣٠" at bounding box center [601, 1376] width 146 height 25
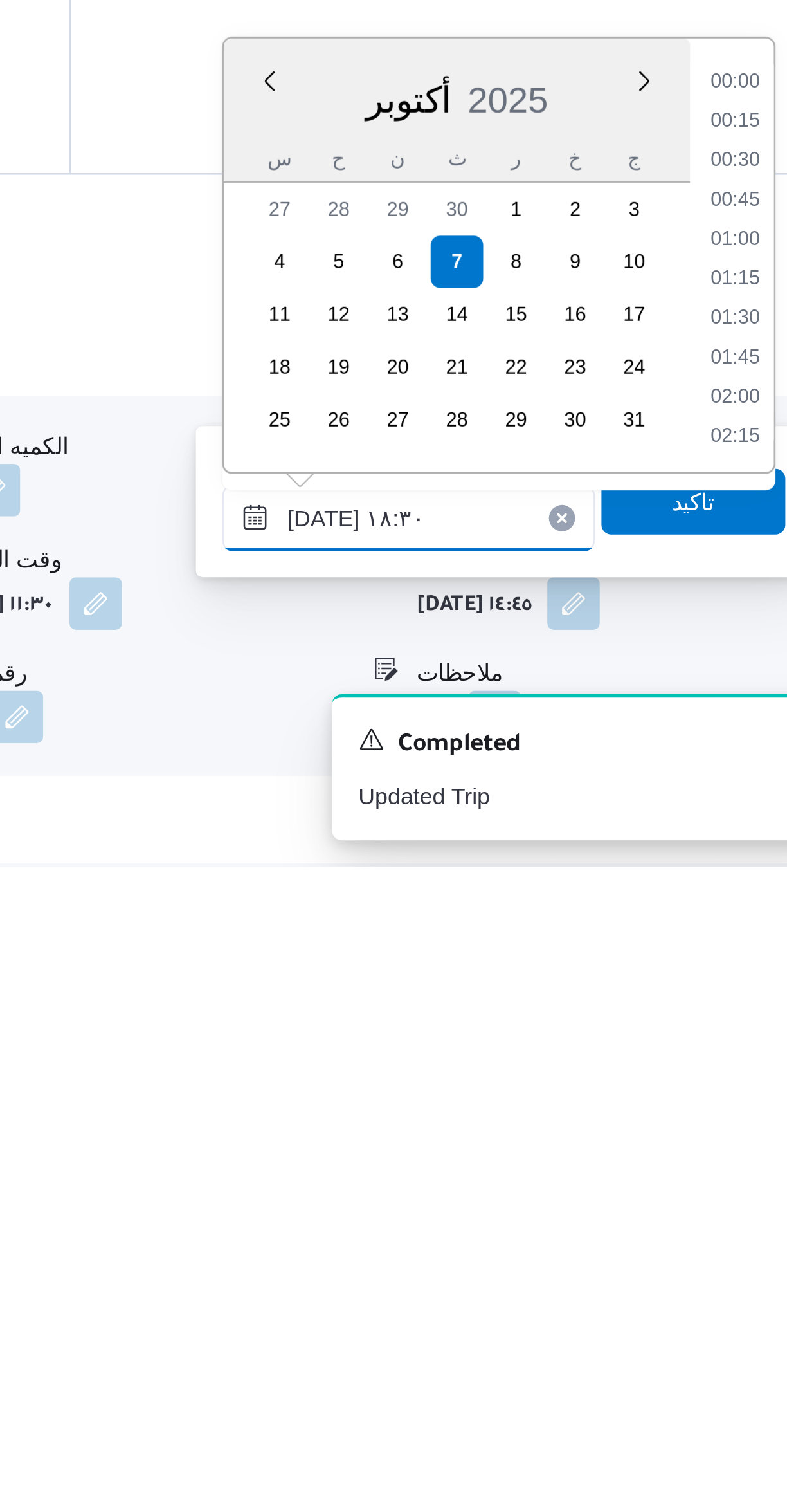
scroll to position [1065, 0]
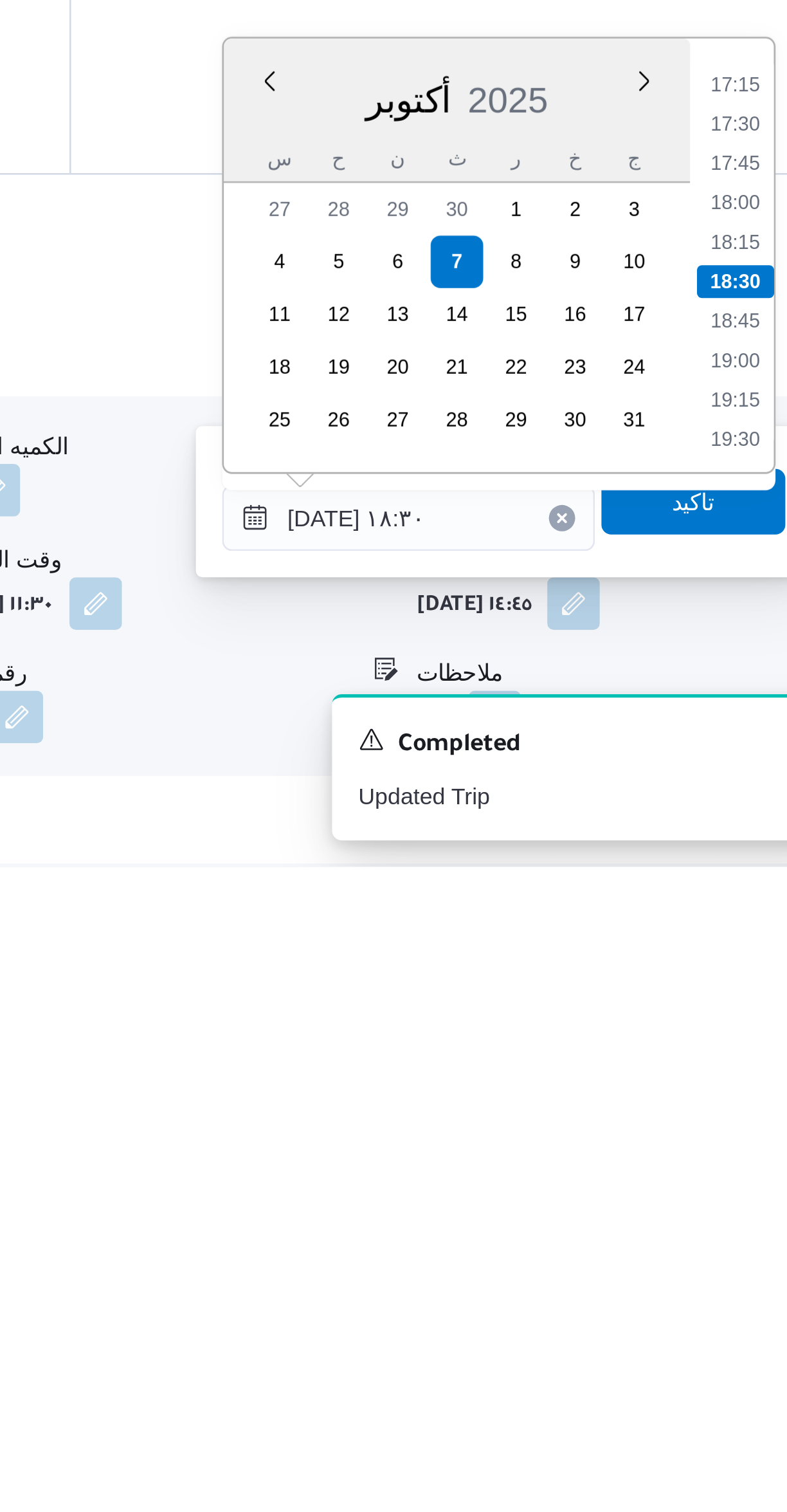
click at [733, 1209] on li "17:15" at bounding box center [729, 1206] width 30 height 13
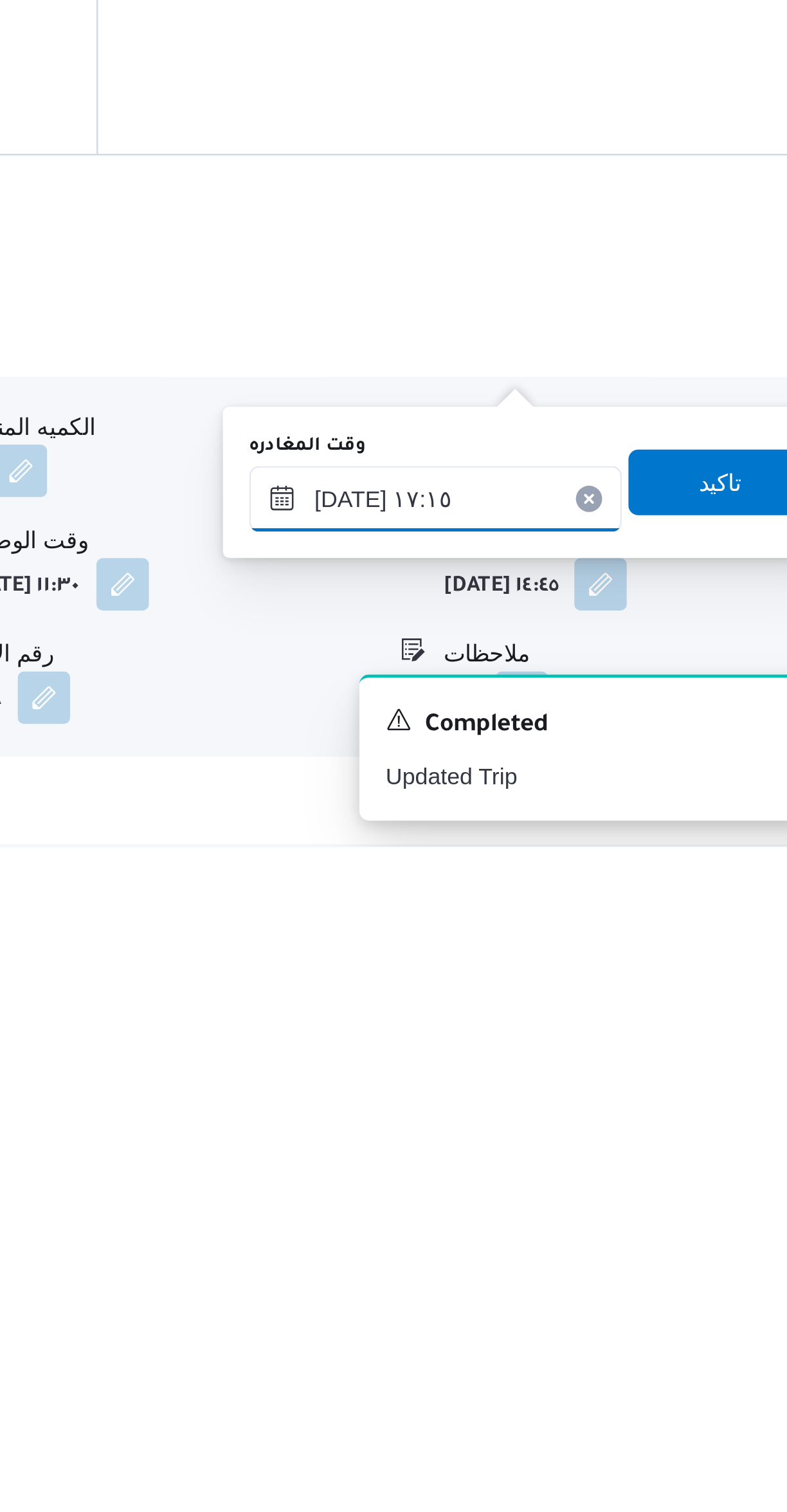
scroll to position [141, 0]
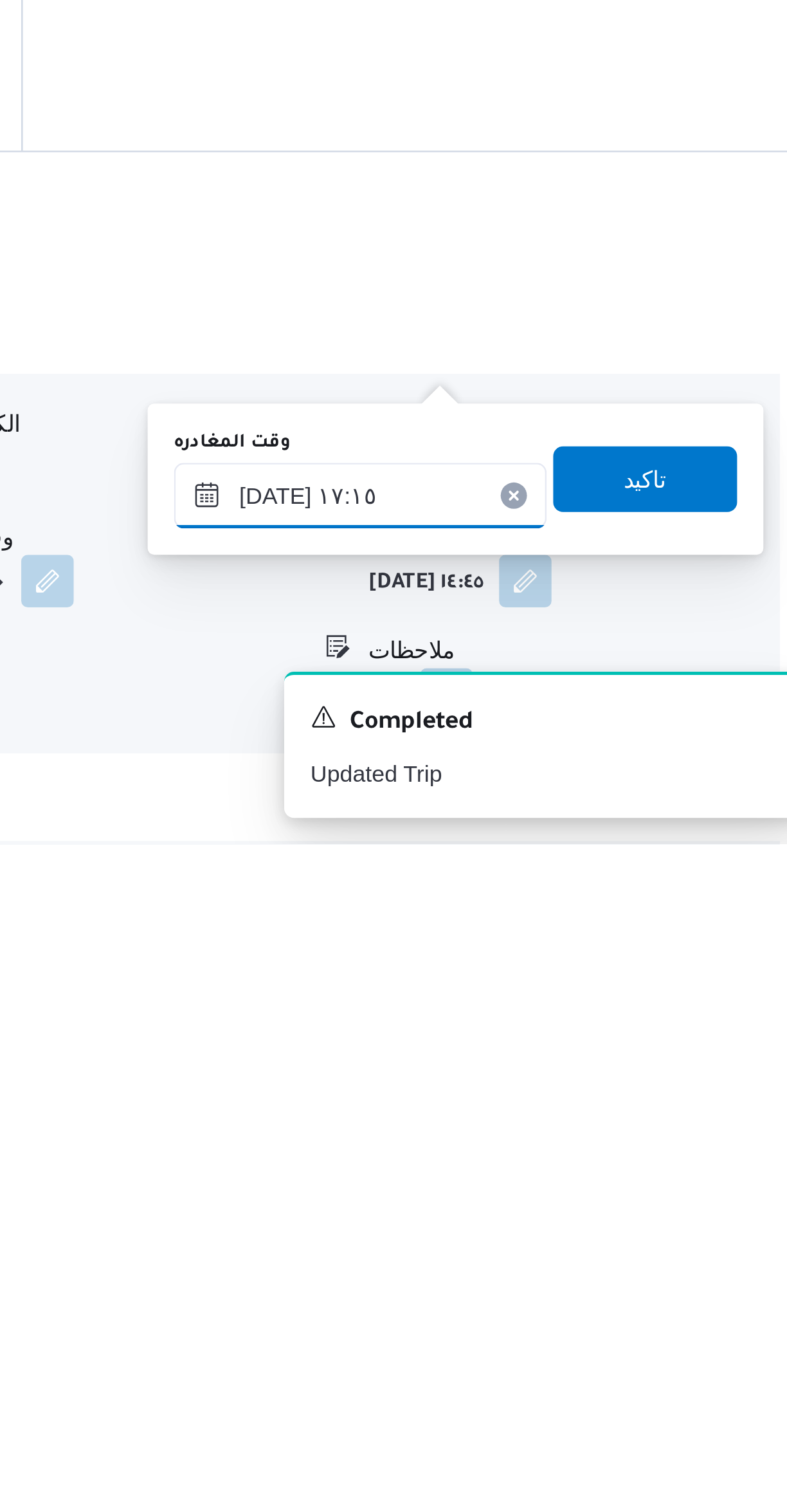
click at [617, 1375] on input "[DATE] ١٧:١٥" at bounding box center [601, 1376] width 146 height 25
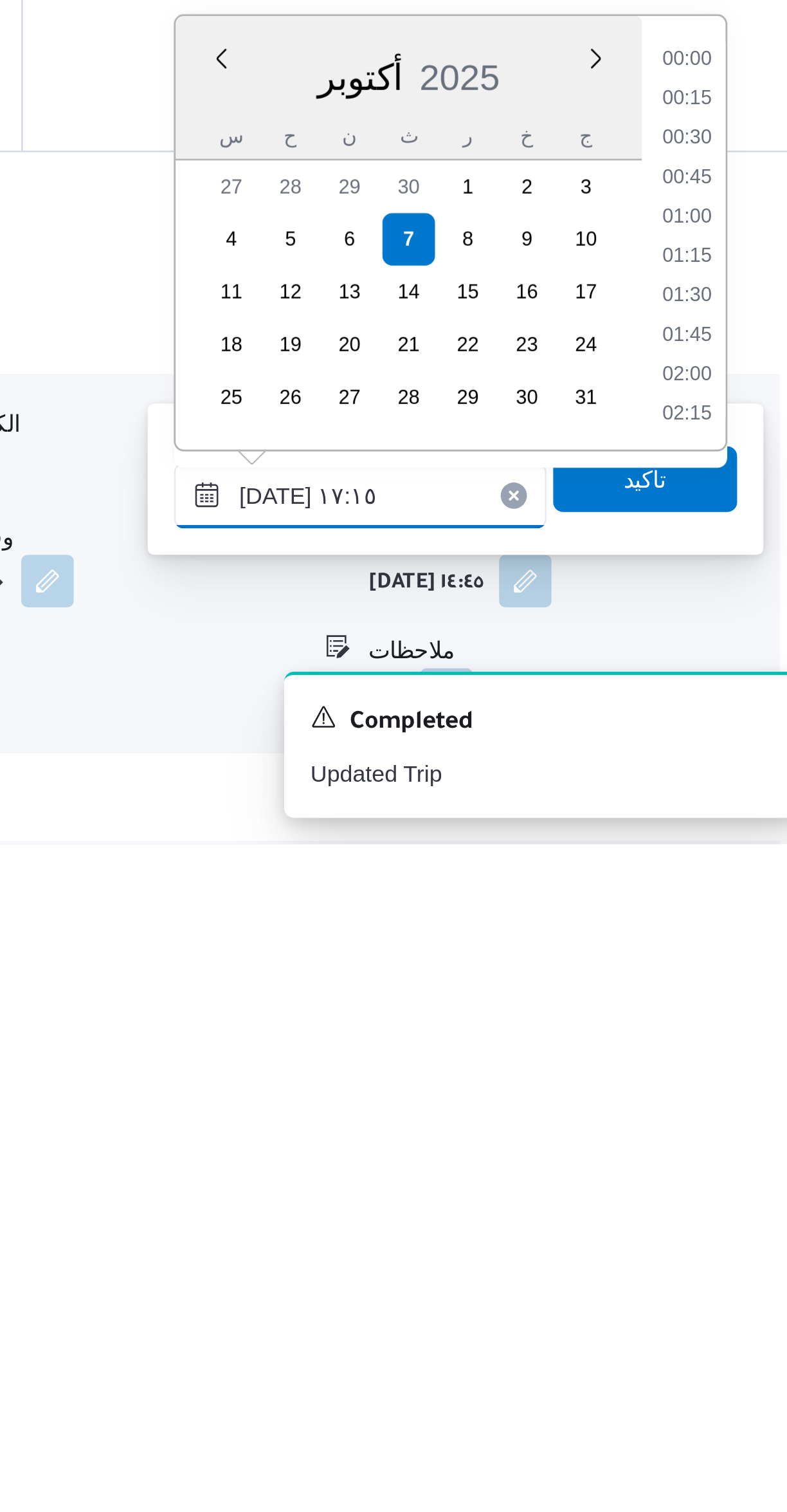
scroll to position [987, 0]
click at [730, 1268] on li "17:00" at bounding box center [729, 1268] width 30 height 13
type input "[DATE] ١٧:٠٠"
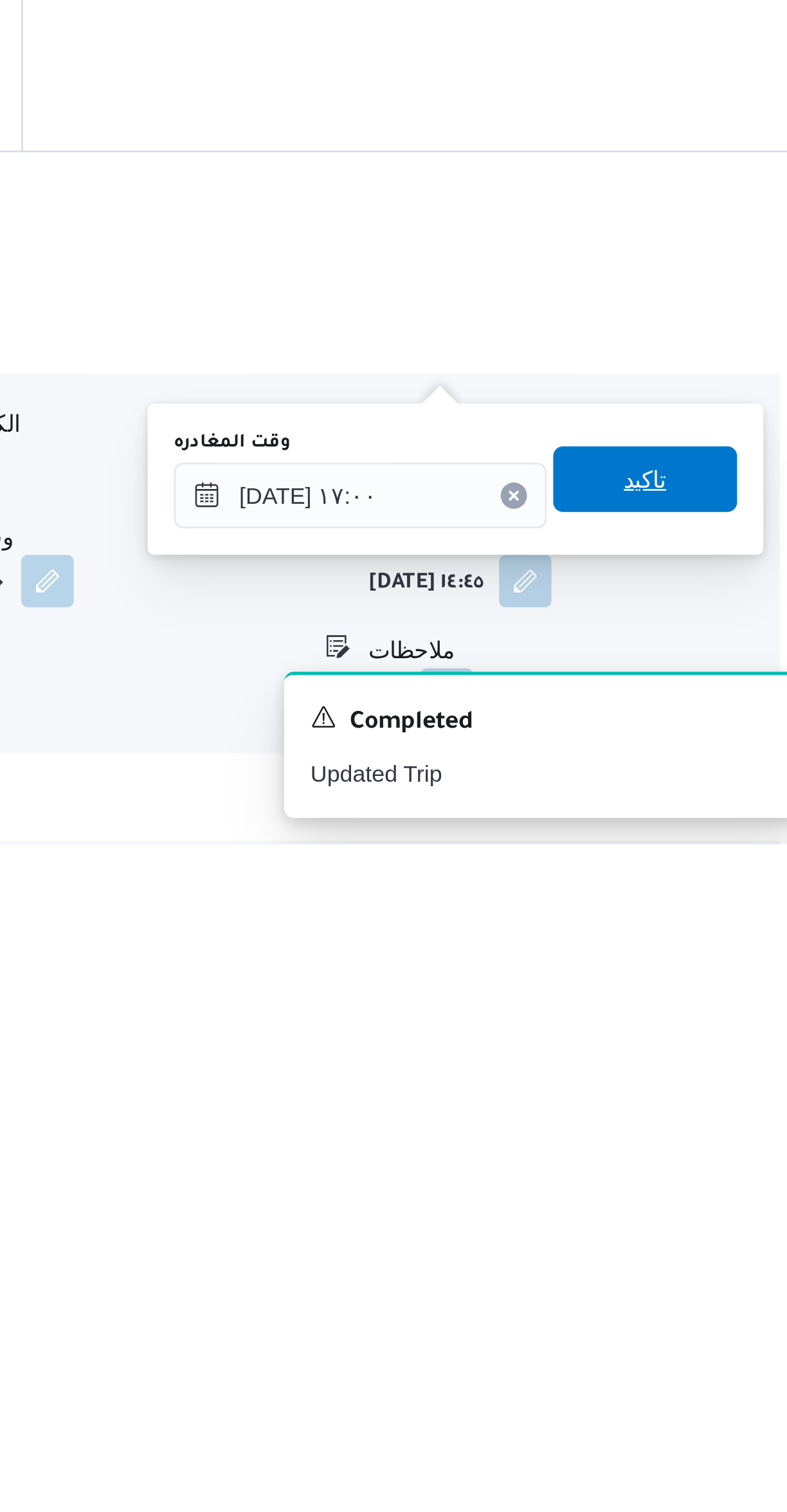
click at [723, 1371] on span "تاكيد" at bounding box center [712, 1370] width 72 height 25
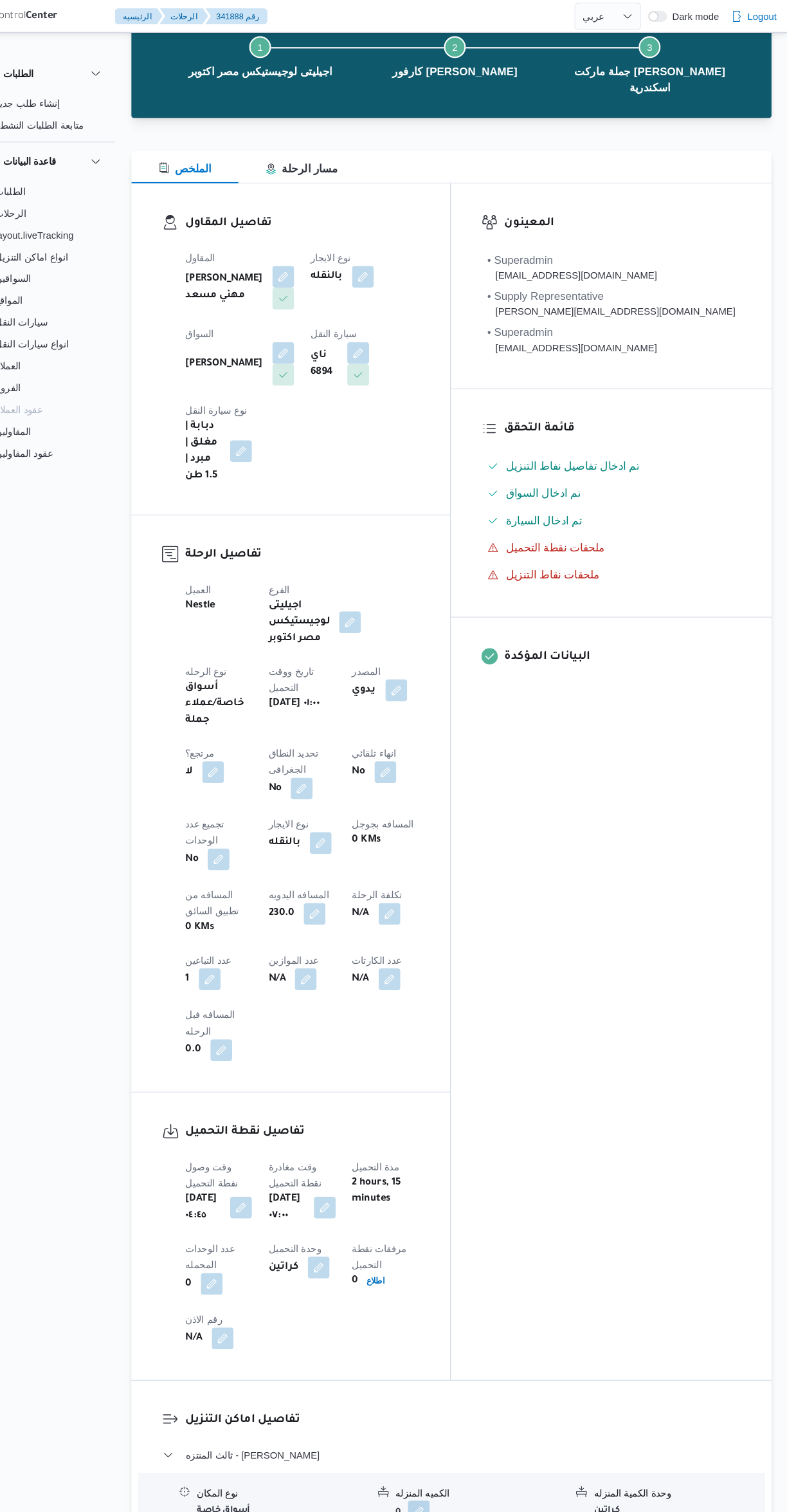
scroll to position [0, 0]
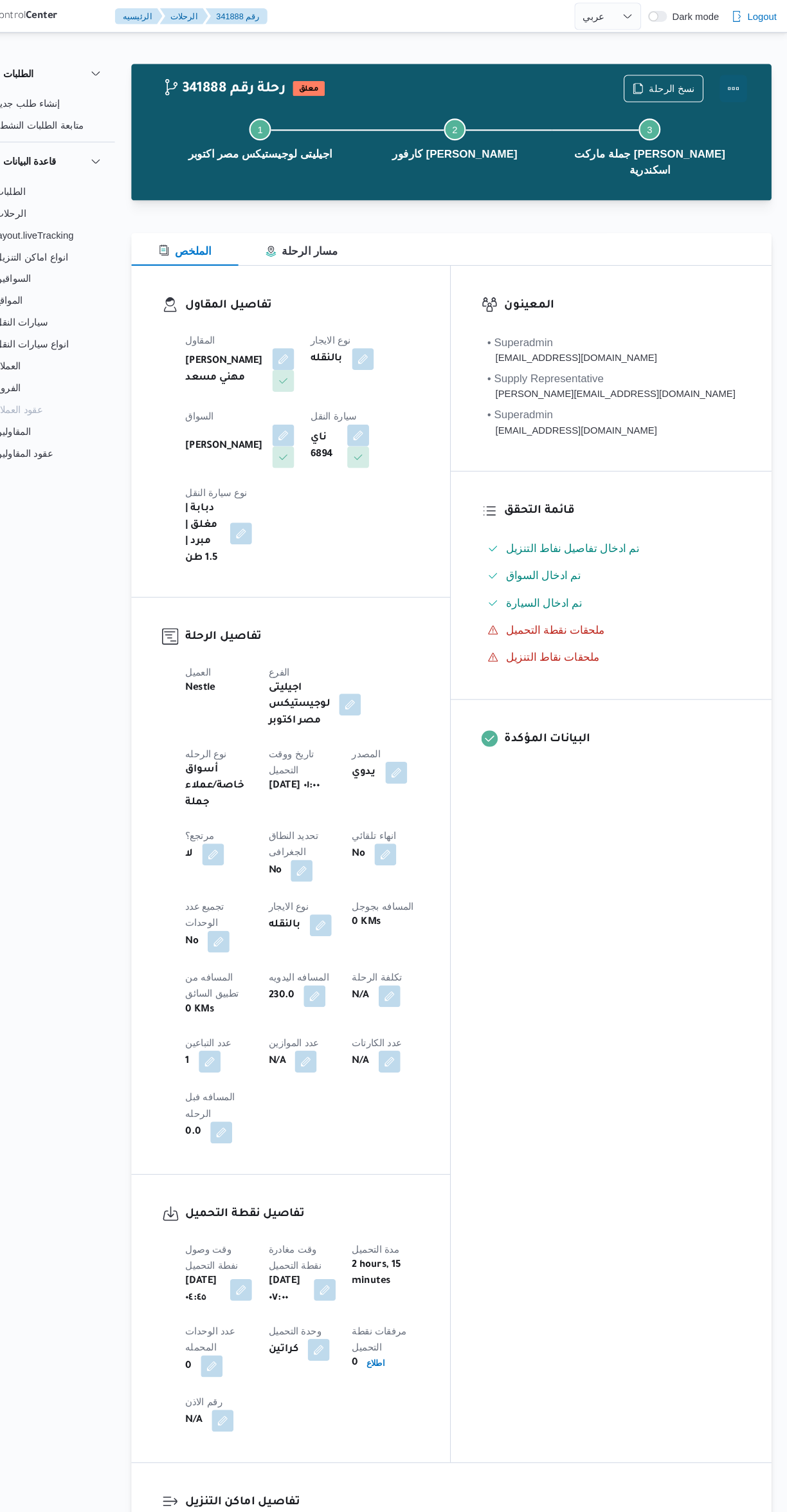
click at [732, 76] on button "Actions" at bounding box center [735, 83] width 25 height 25
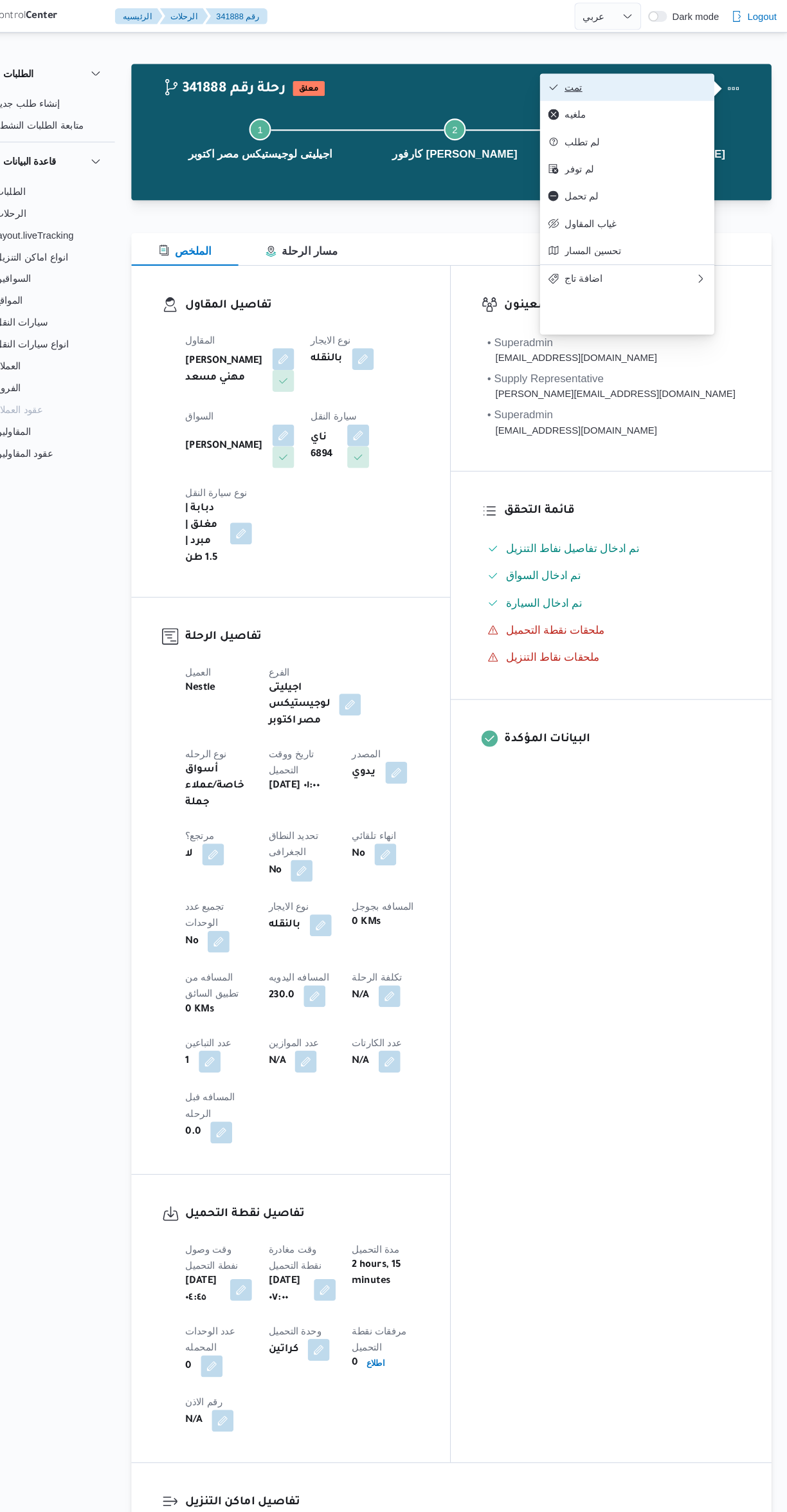
click at [636, 79] on span "تمت" at bounding box center [644, 82] width 134 height 10
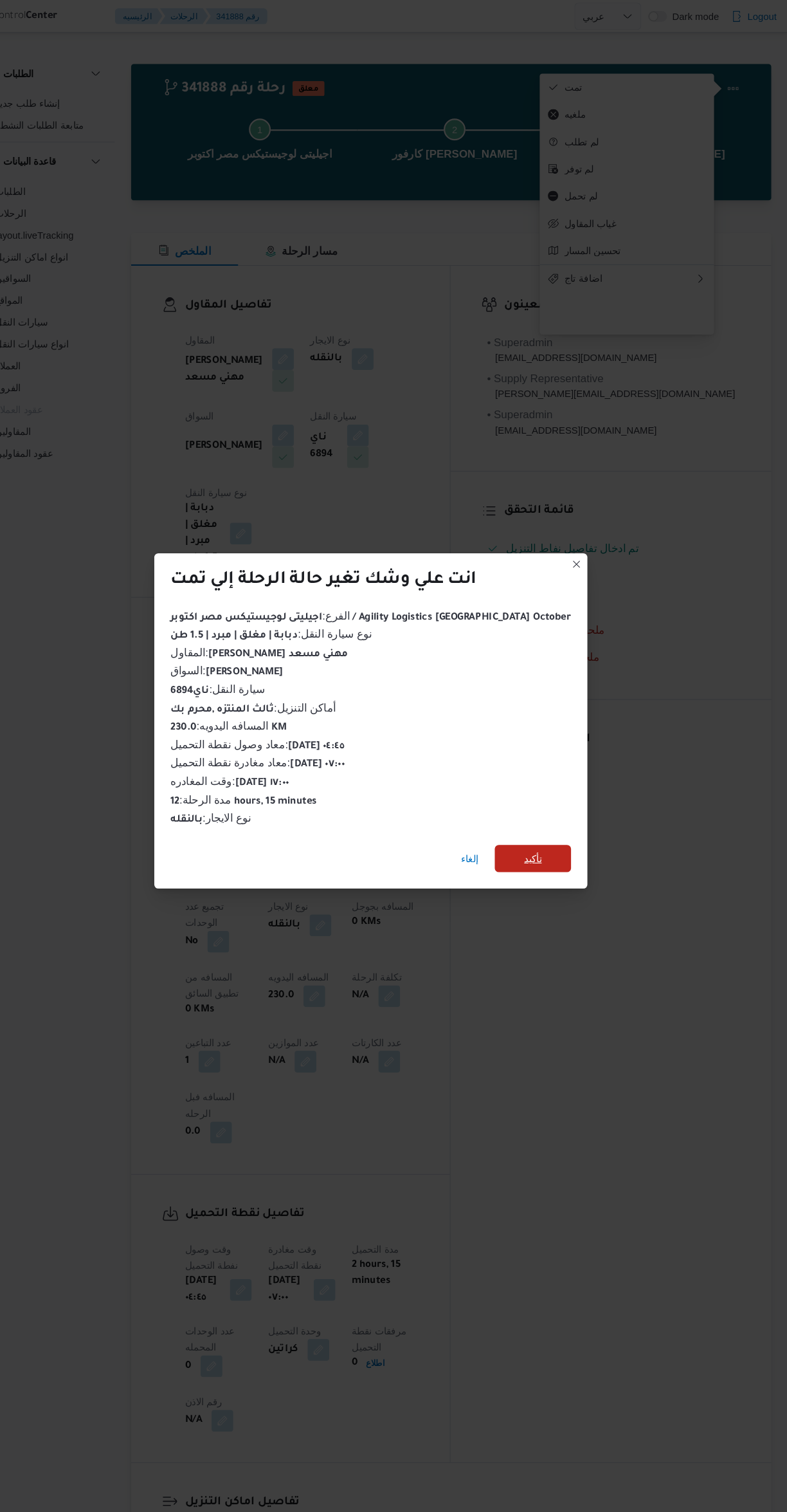
click at [530, 815] on span "تأكيد" at bounding box center [546, 811] width 72 height 25
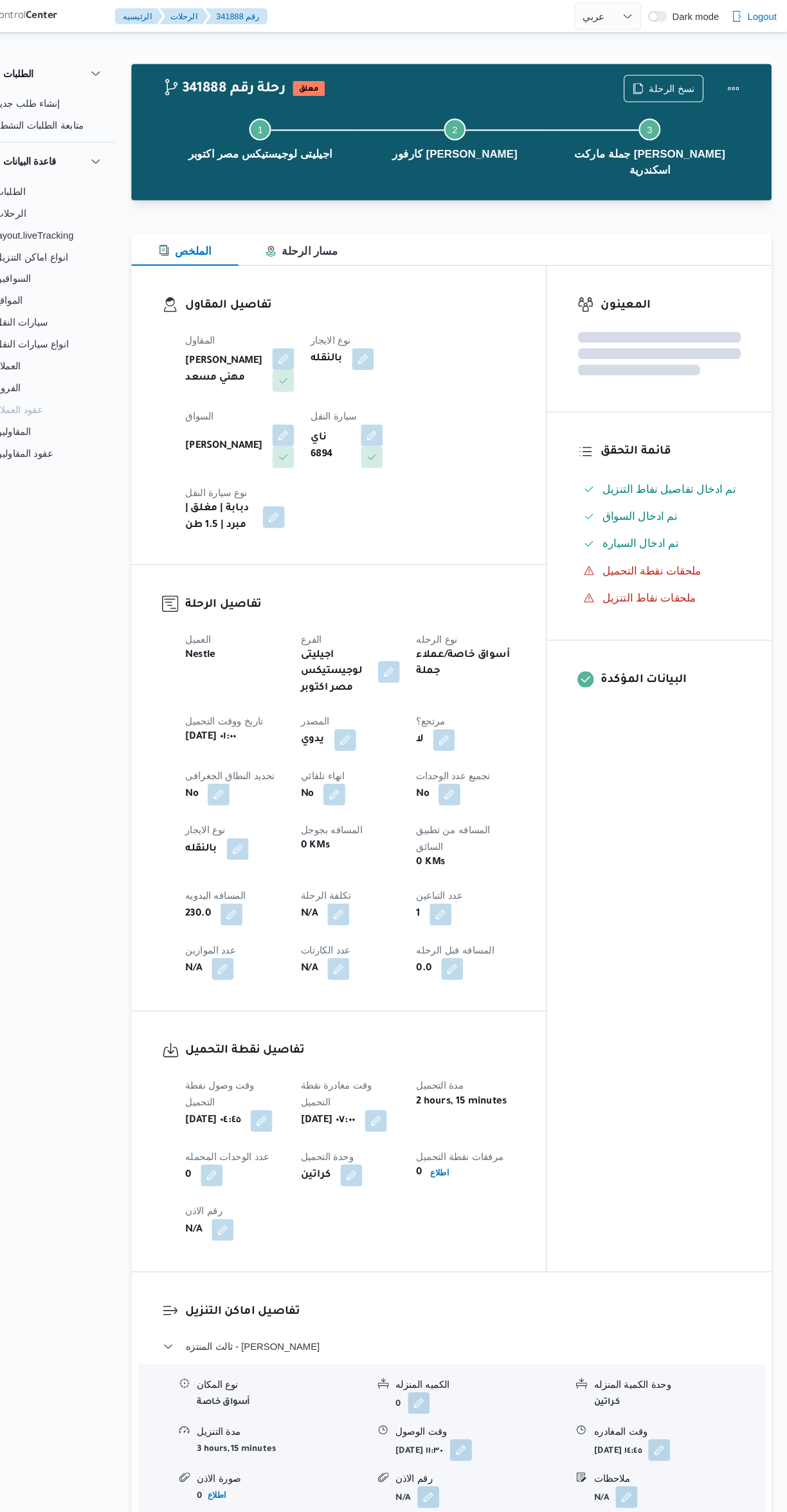
click at [700, 918] on div "المعينون قائمة التحقق تم ادخال تفاصيل نفاط التنزيل تم ادخال السواق تم ادخال الس…" at bounding box center [666, 726] width 212 height 950
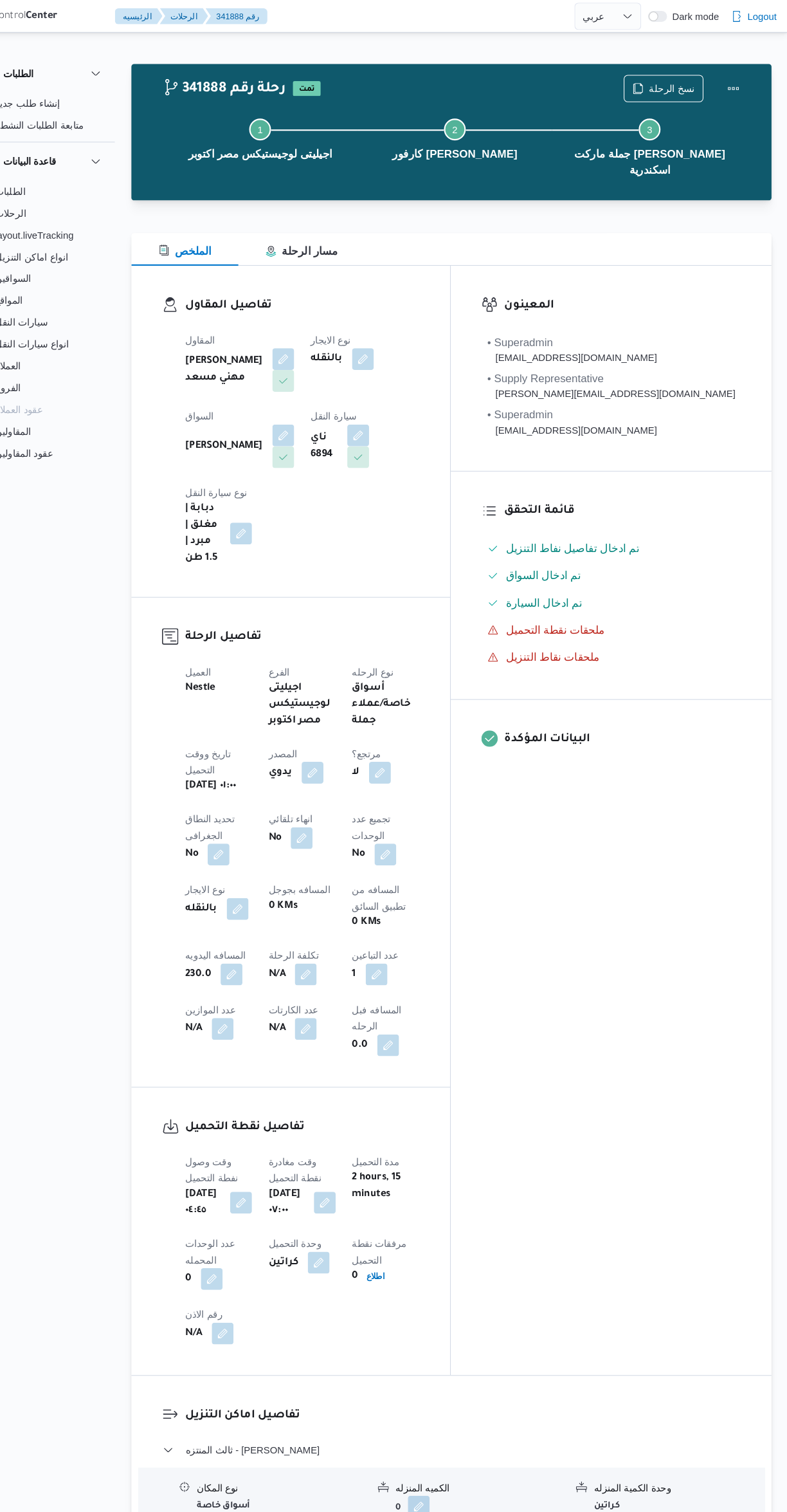
click at [666, 968] on div "المعينون • Superadmin [EMAIL_ADDRESS][DOMAIN_NAME] • Supply Representative [PER…" at bounding box center [620, 775] width 303 height 1048
select select "ar"
